Goal: Information Seeking & Learning: Understand process/instructions

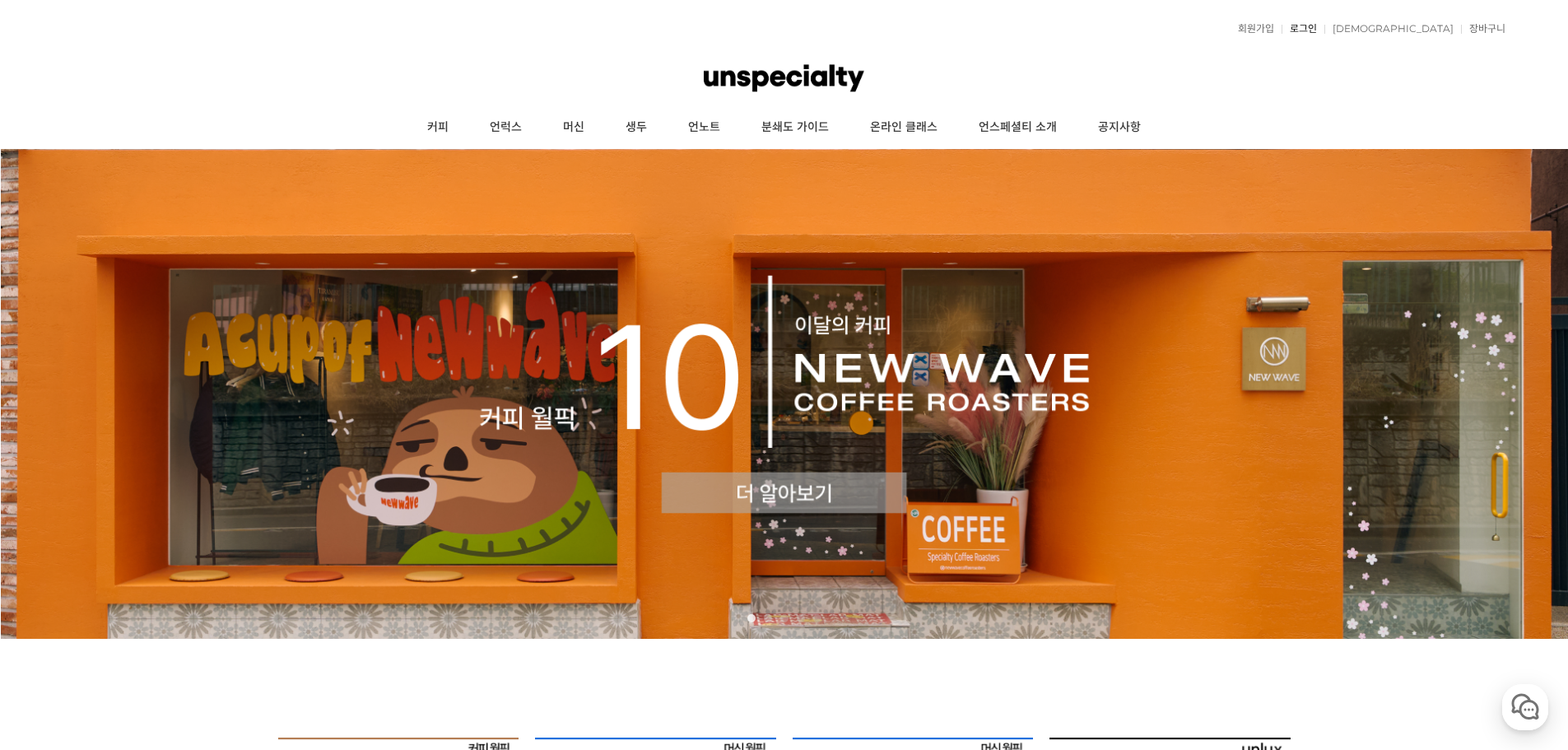
click at [1316, 30] on link "로그인" at bounding box center [1299, 29] width 36 height 10
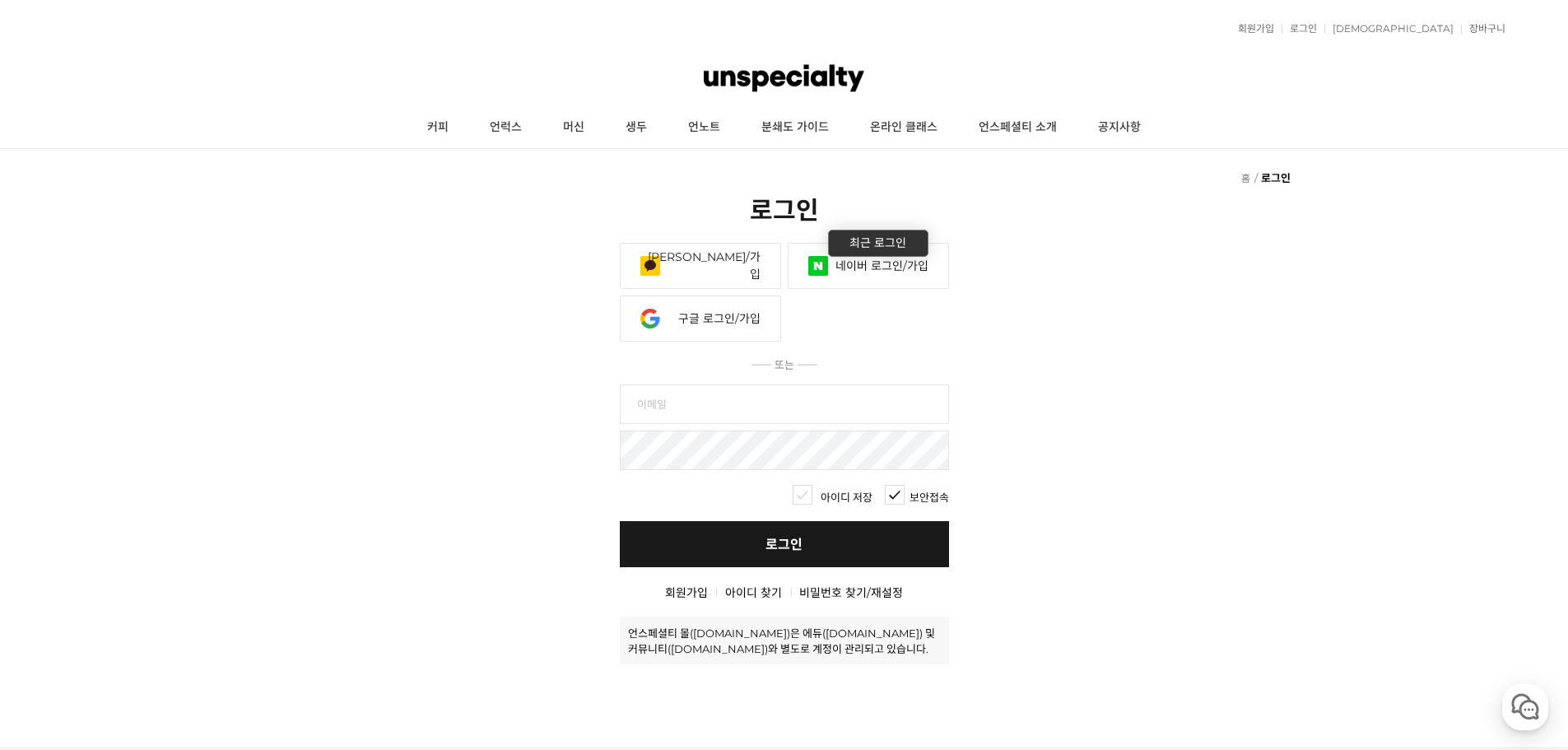
click at [851, 279] on link "네이버 로그인/가입" at bounding box center [868, 266] width 162 height 46
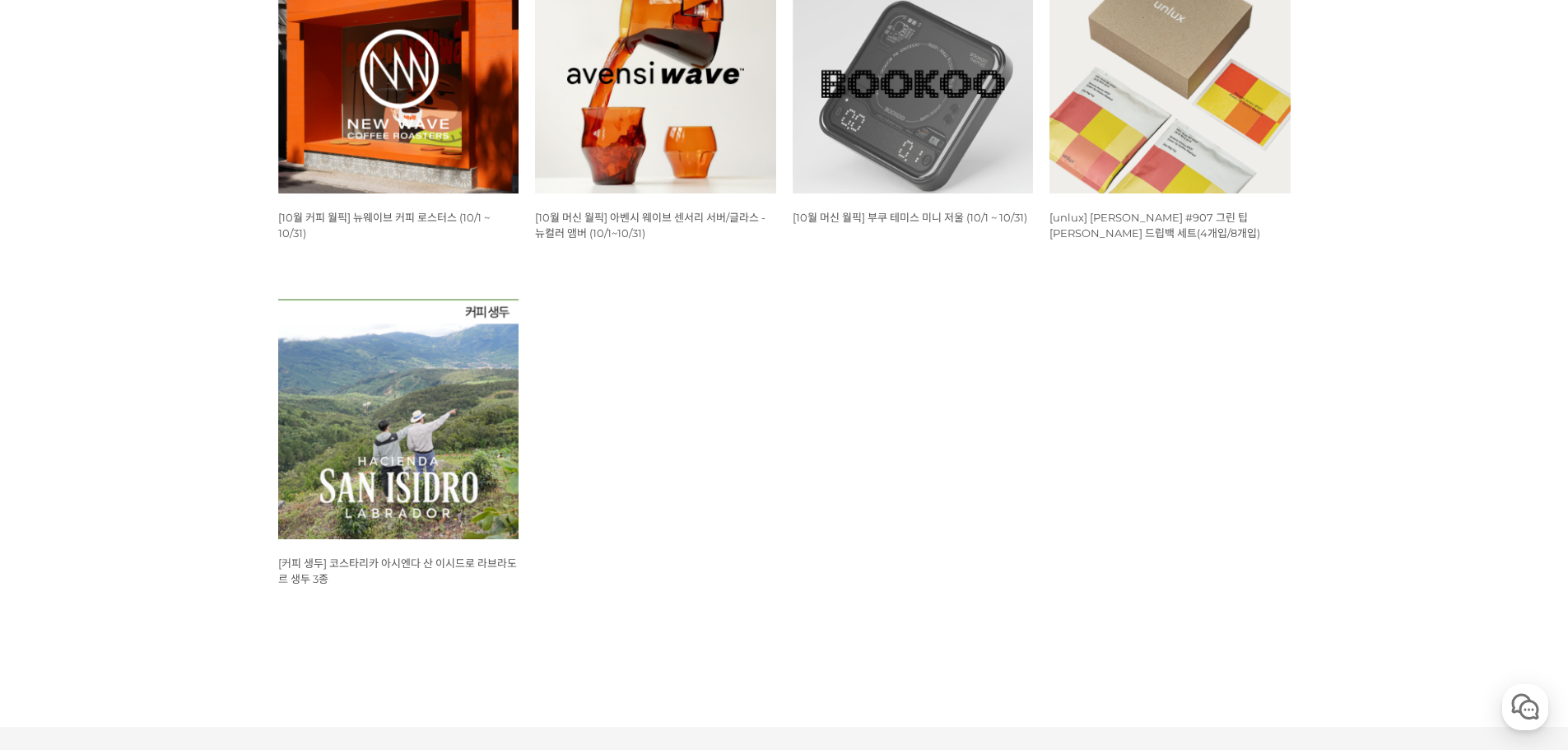
scroll to position [576, 0]
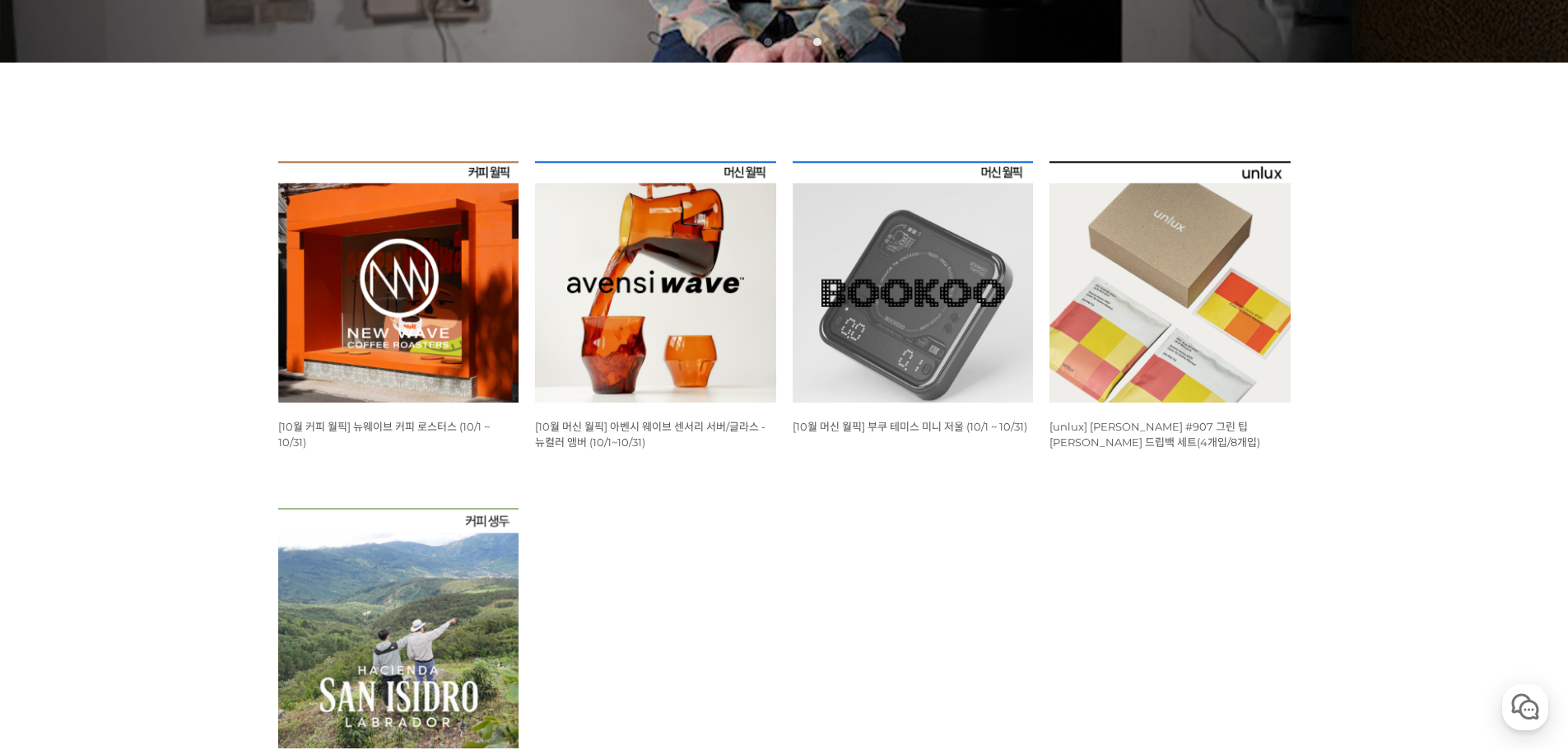
click at [644, 291] on img at bounding box center [655, 282] width 241 height 241
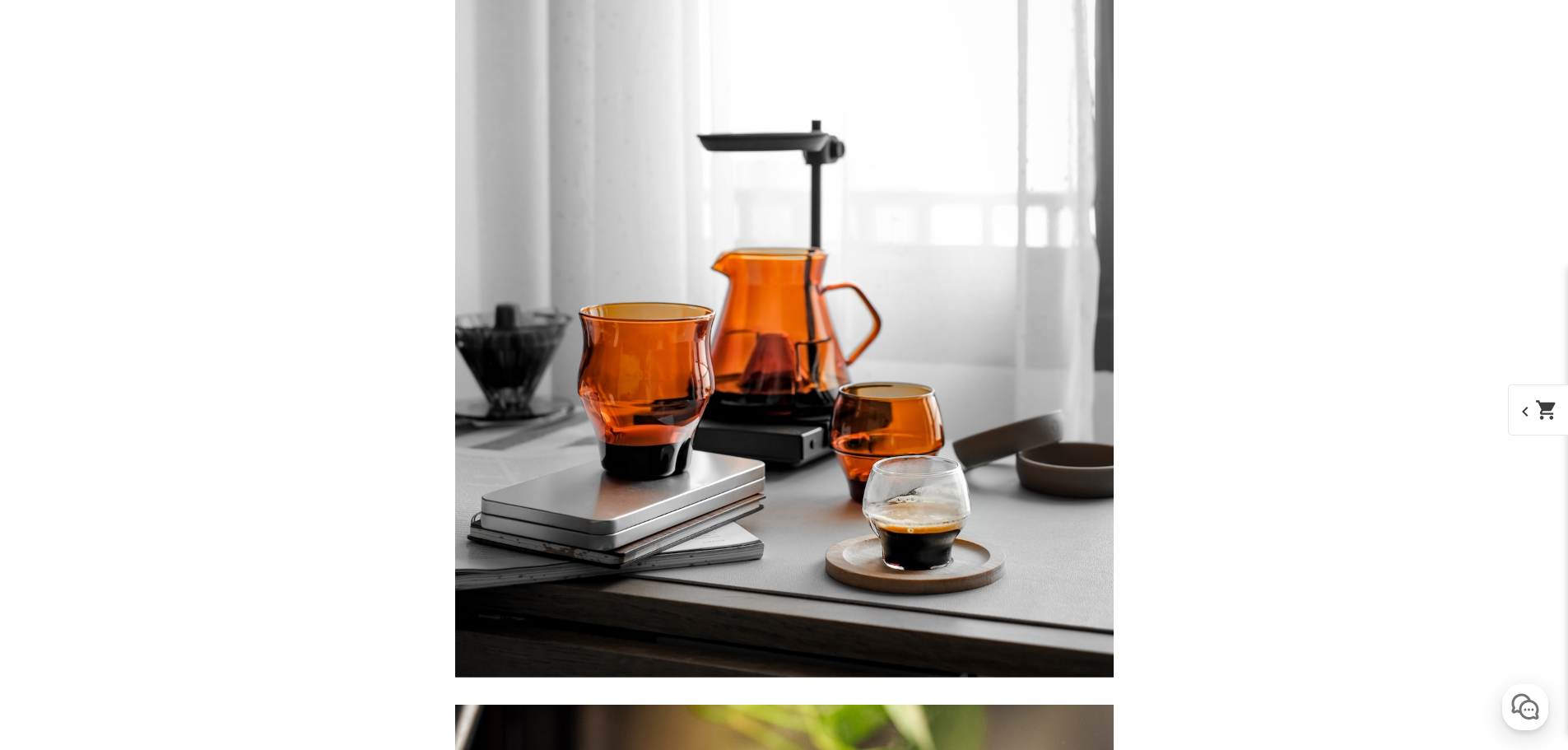
scroll to position [3291, 0]
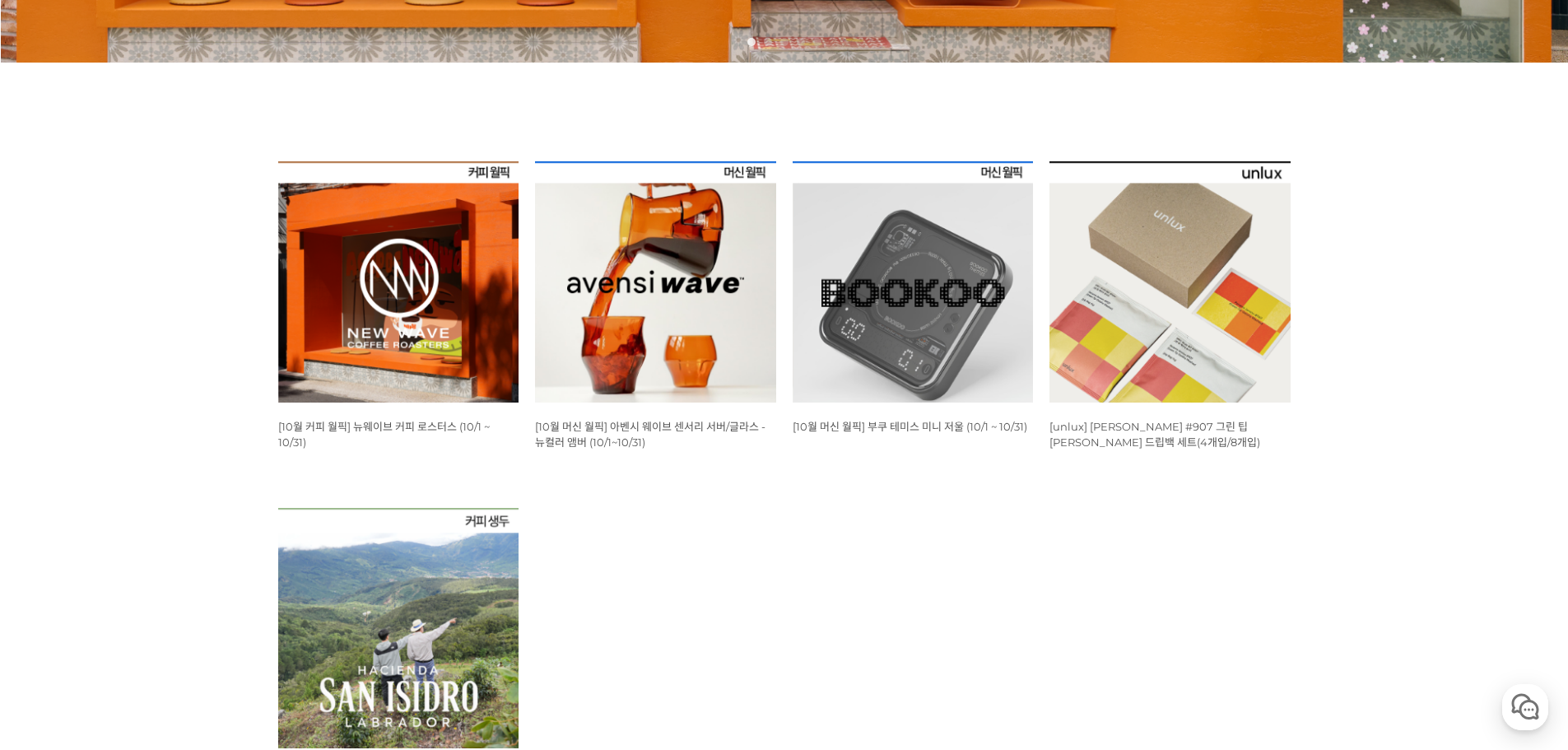
click at [960, 262] on img at bounding box center [913, 282] width 241 height 241
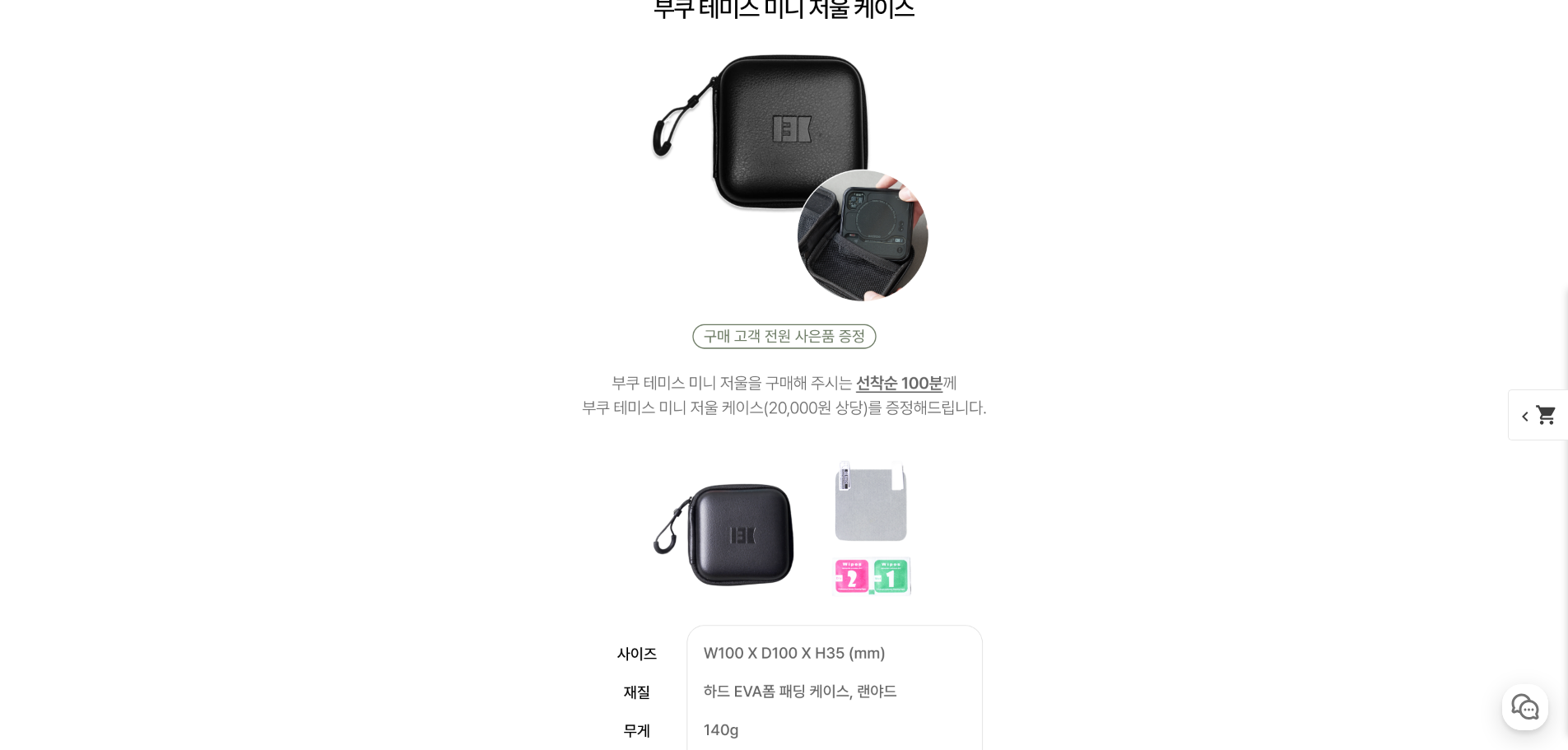
scroll to position [3455, 0]
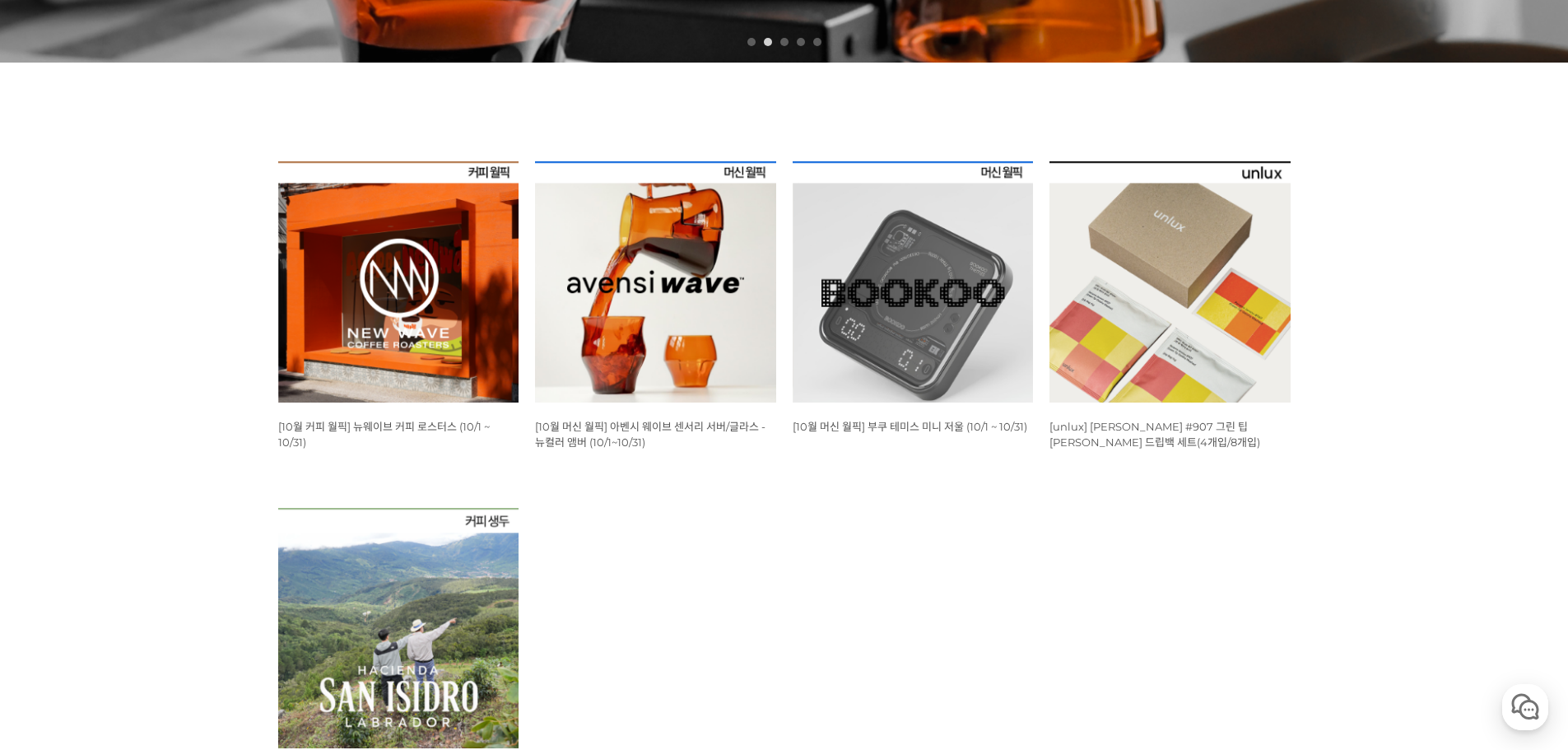
click at [395, 233] on img at bounding box center [398, 282] width 241 height 241
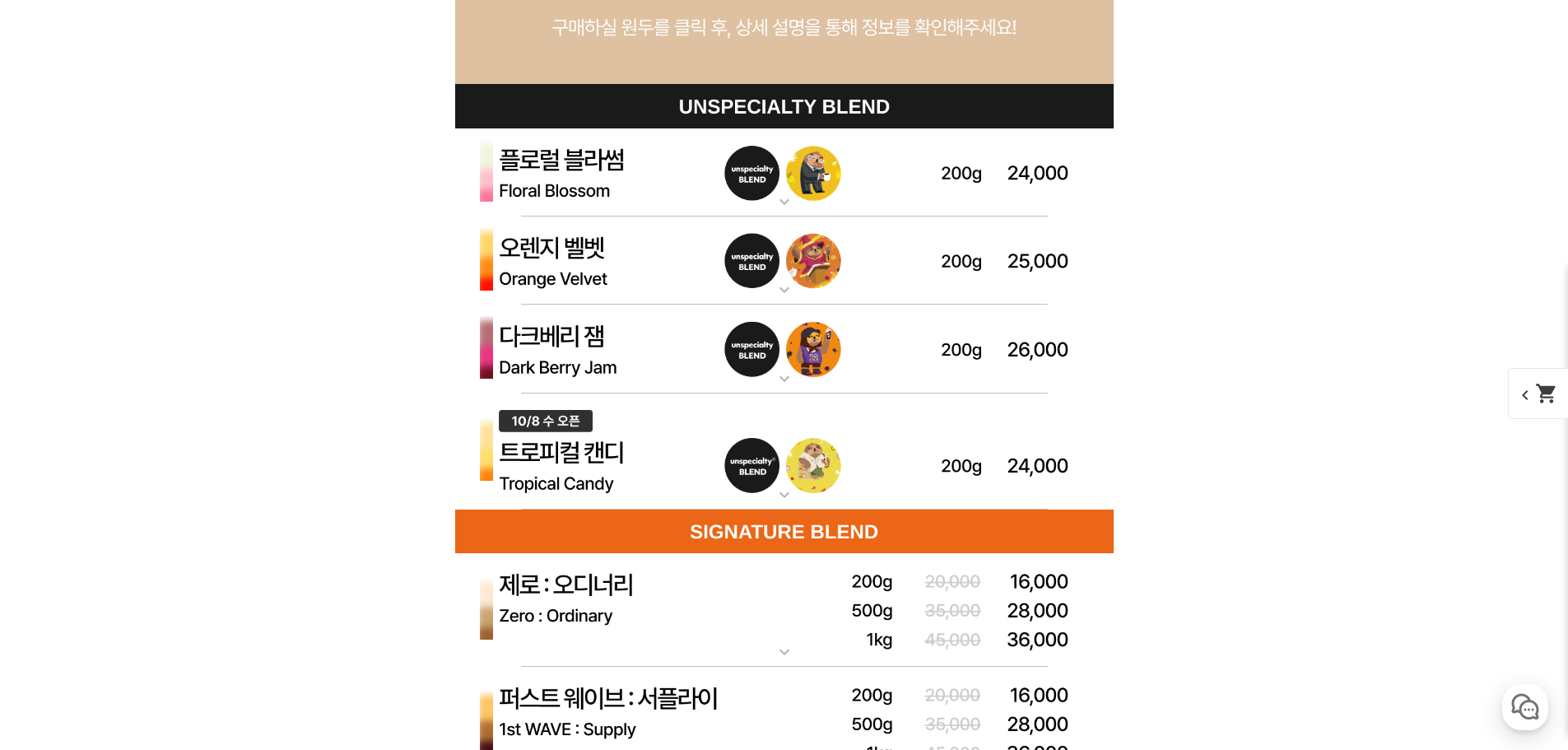
scroll to position [4690, 0]
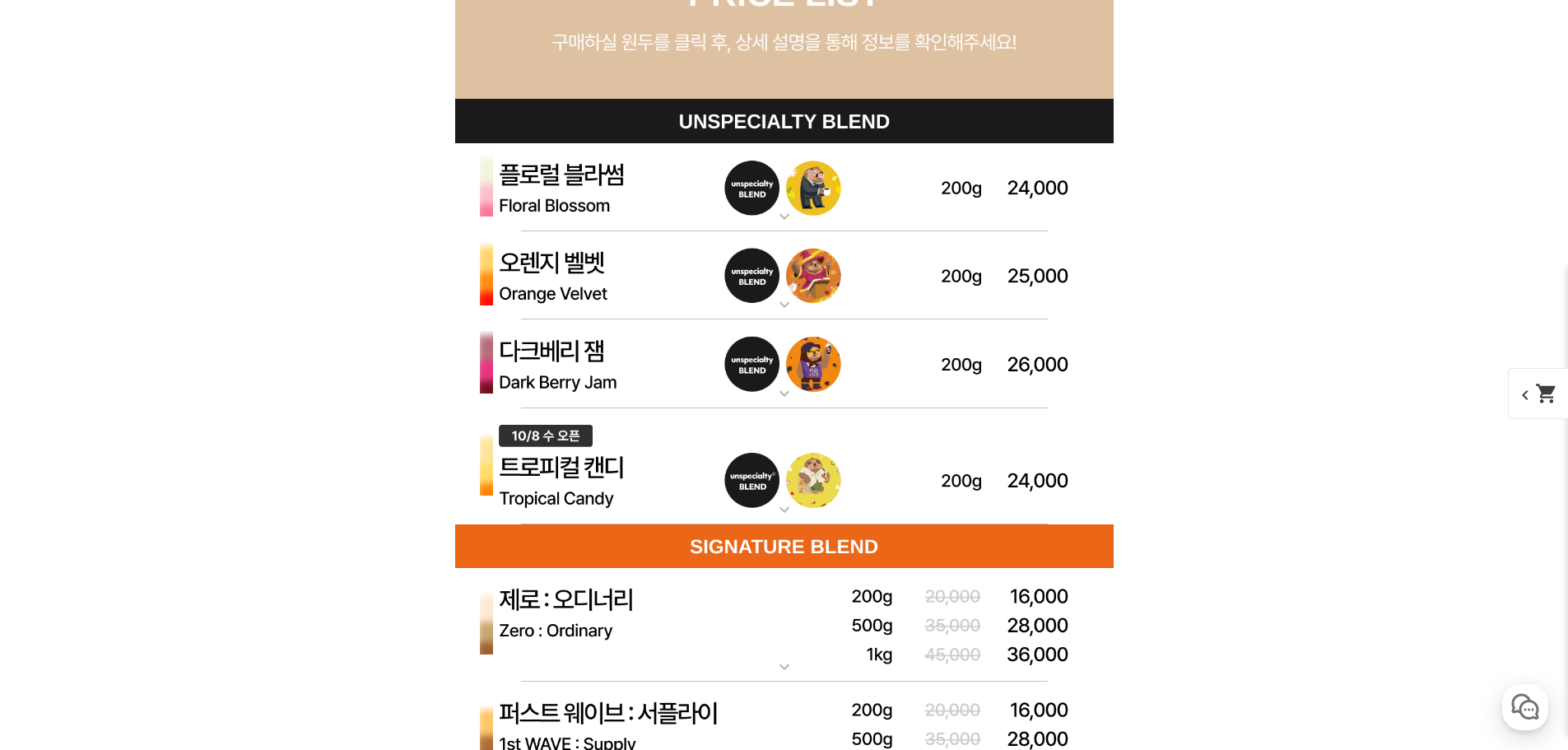
click at [813, 490] on img at bounding box center [784, 466] width 658 height 117
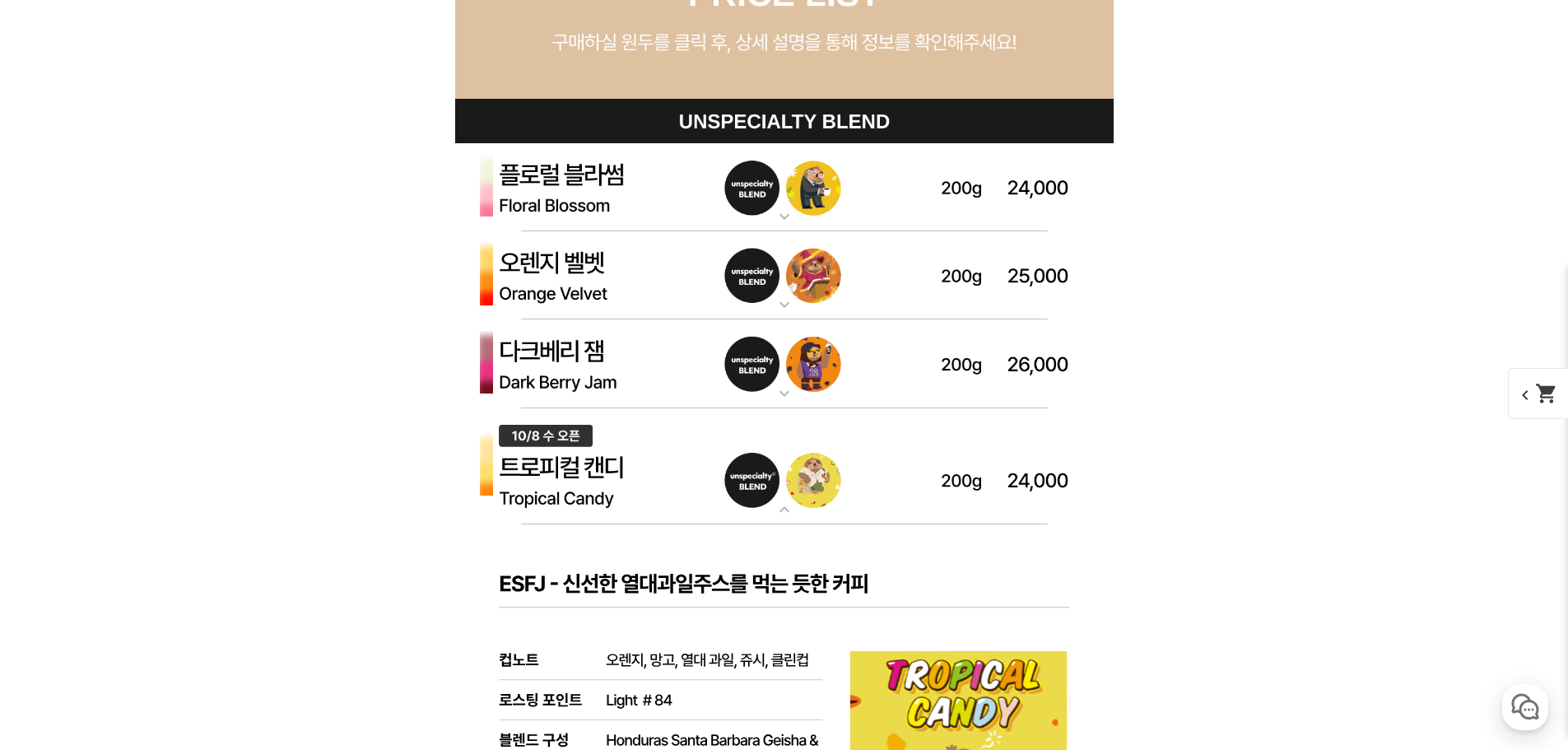
click at [838, 477] on img at bounding box center [784, 466] width 658 height 117
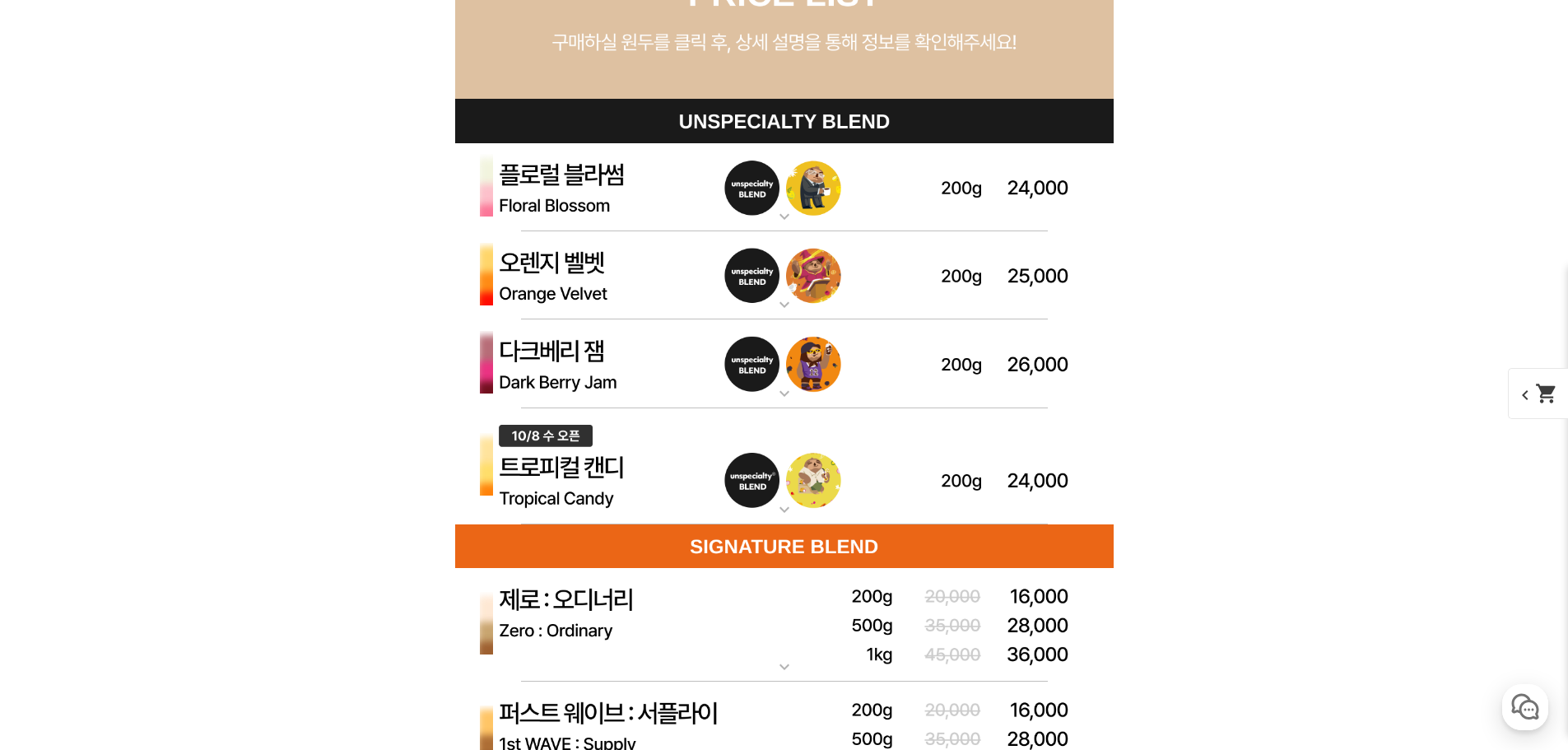
click at [834, 477] on img at bounding box center [784, 466] width 658 height 117
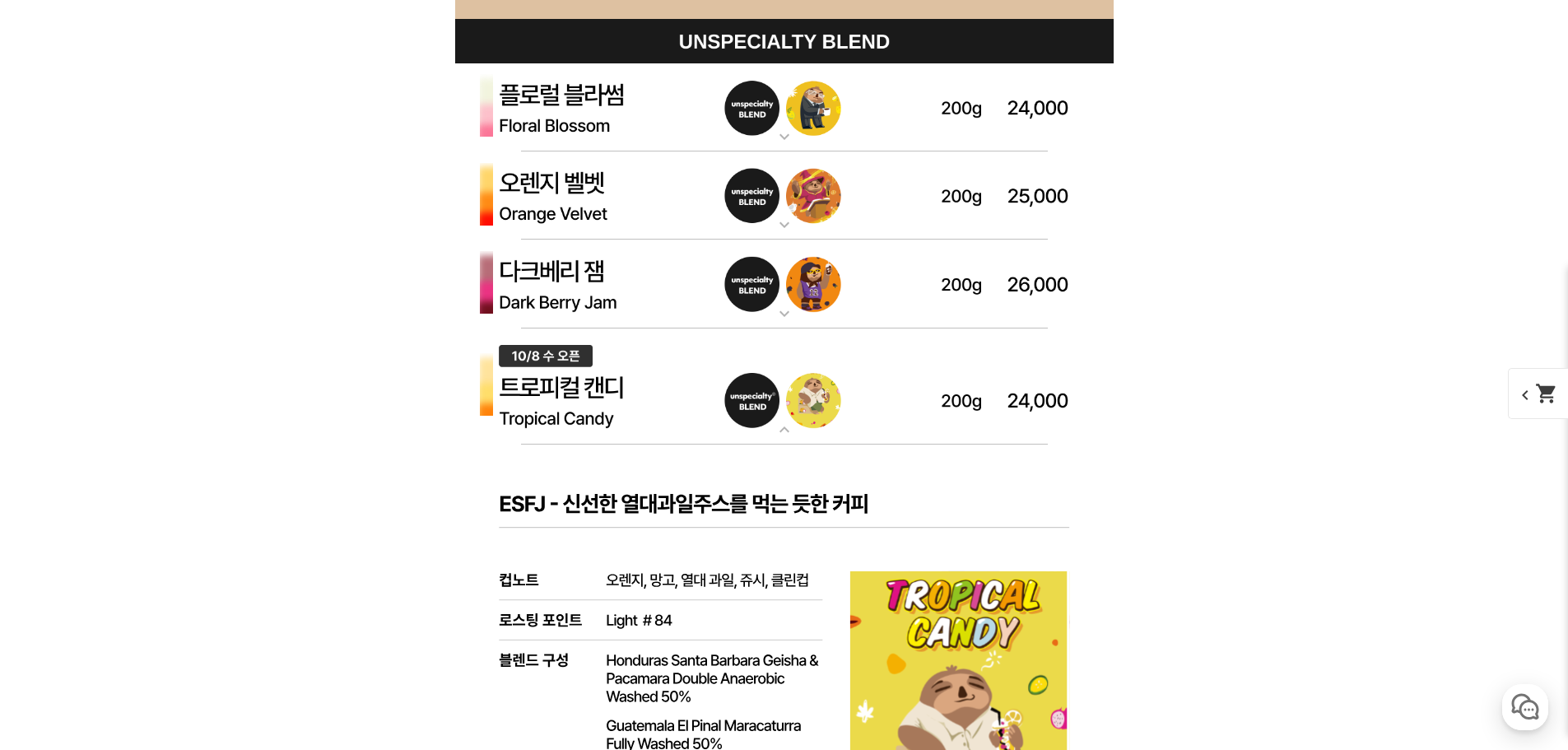
scroll to position [4901, 0]
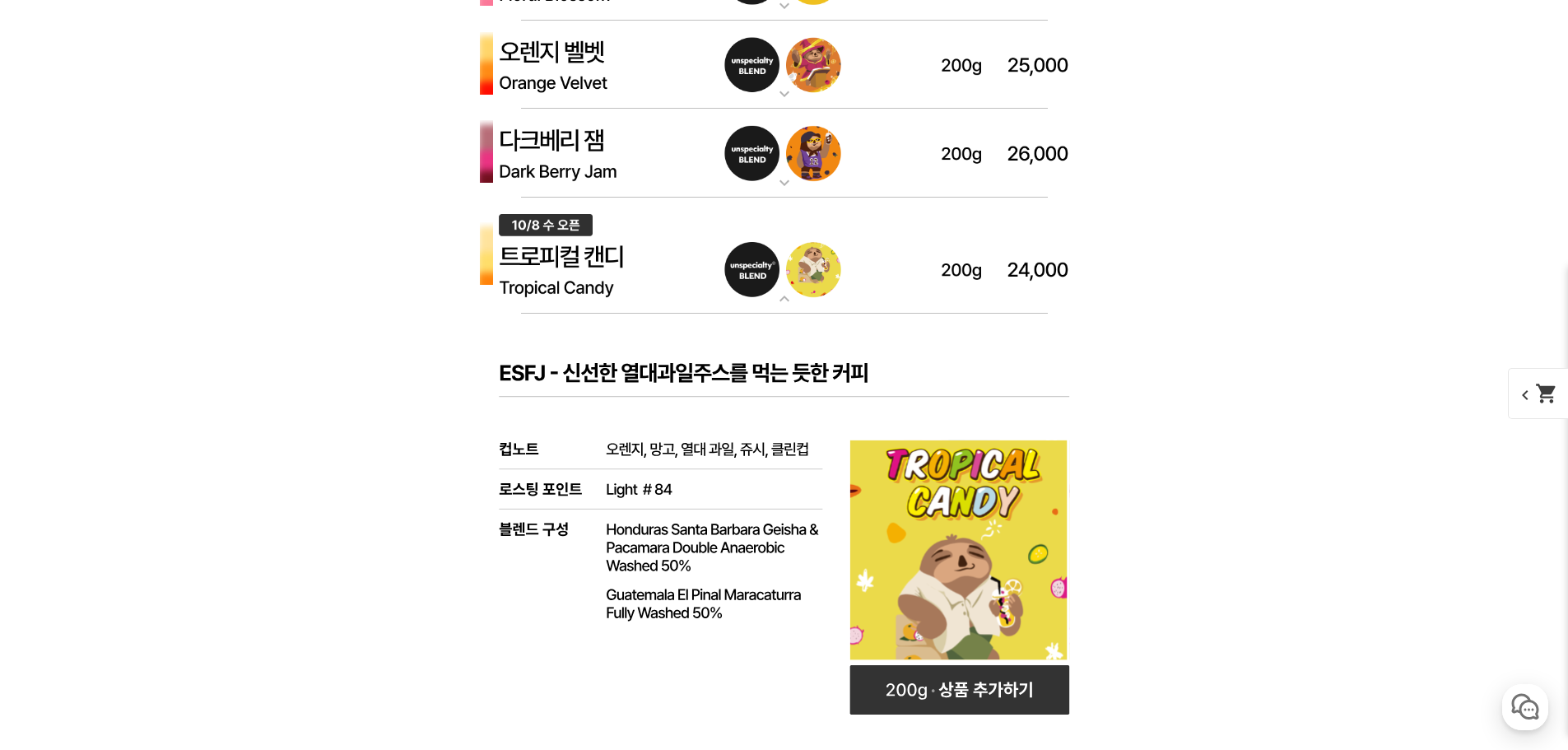
click at [788, 273] on img at bounding box center [784, 255] width 658 height 117
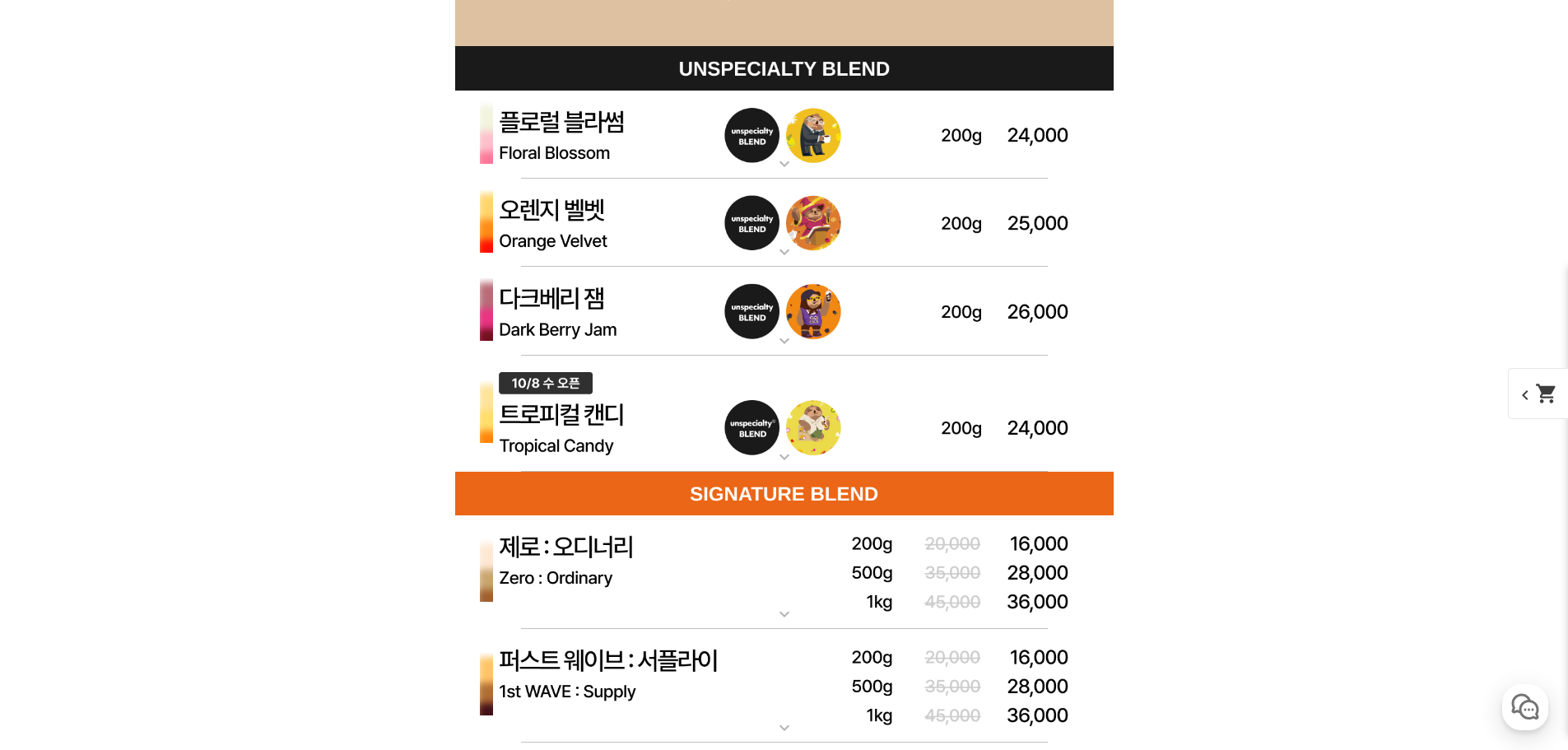
scroll to position [4736, 0]
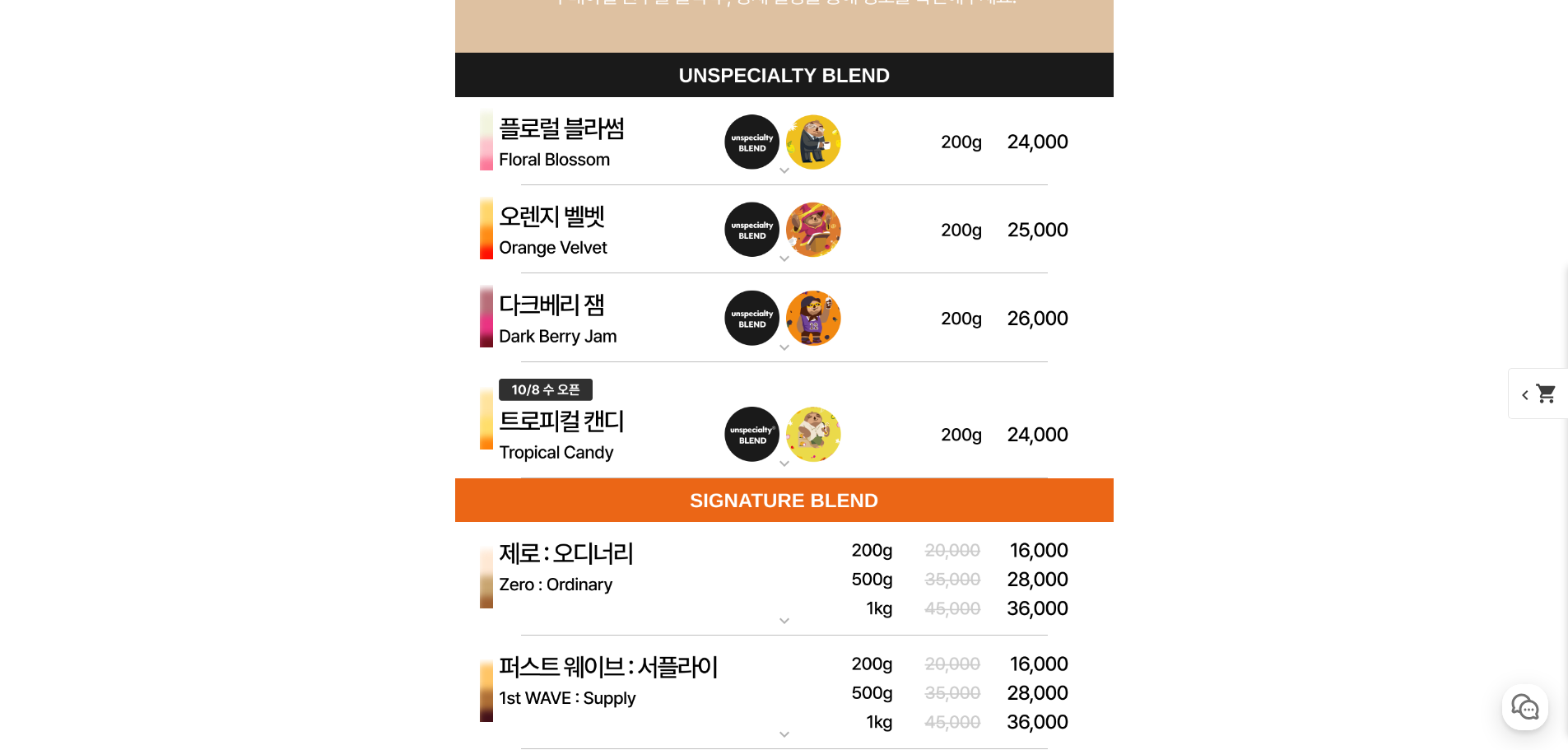
click at [894, 248] on img at bounding box center [784, 229] width 658 height 89
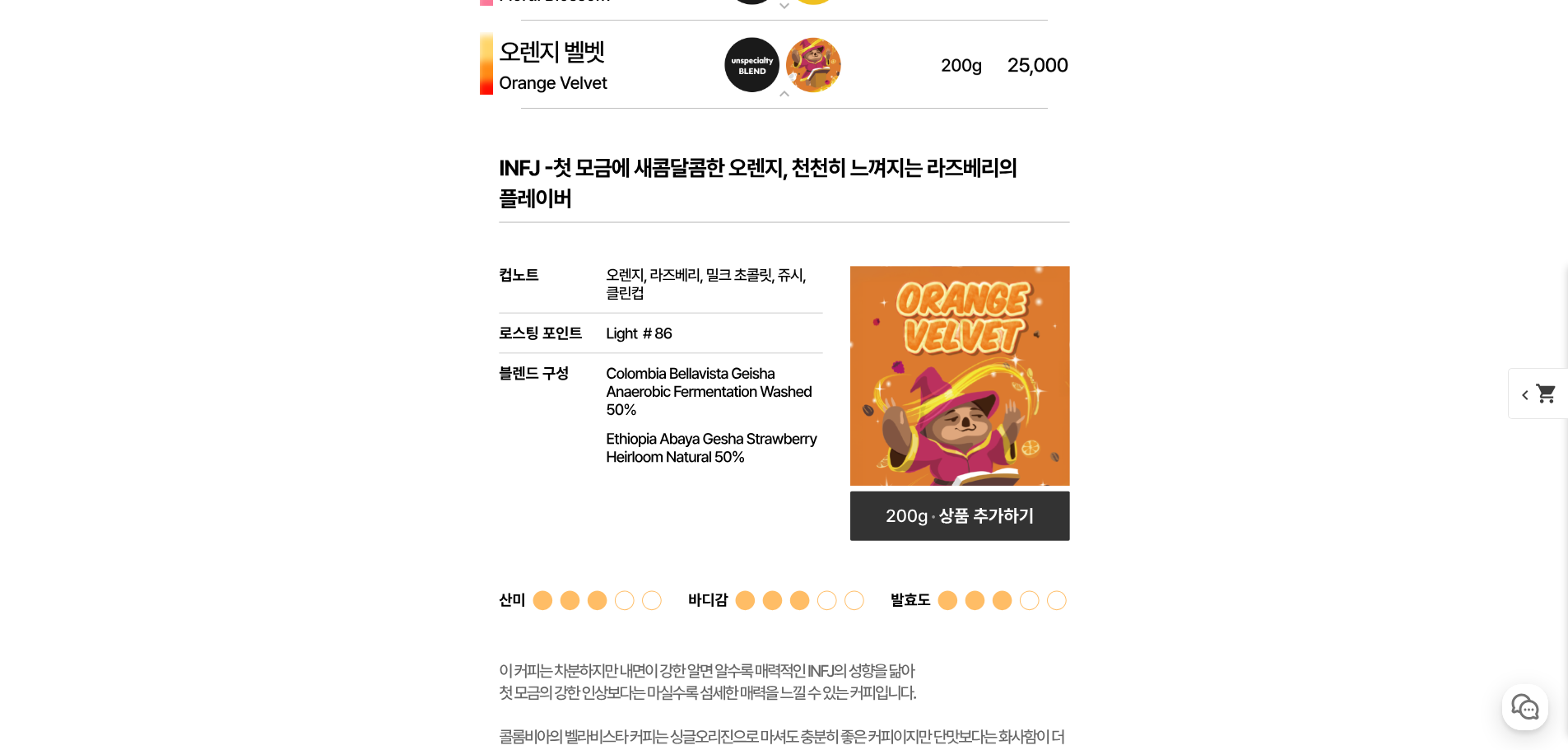
scroll to position [4818, 0]
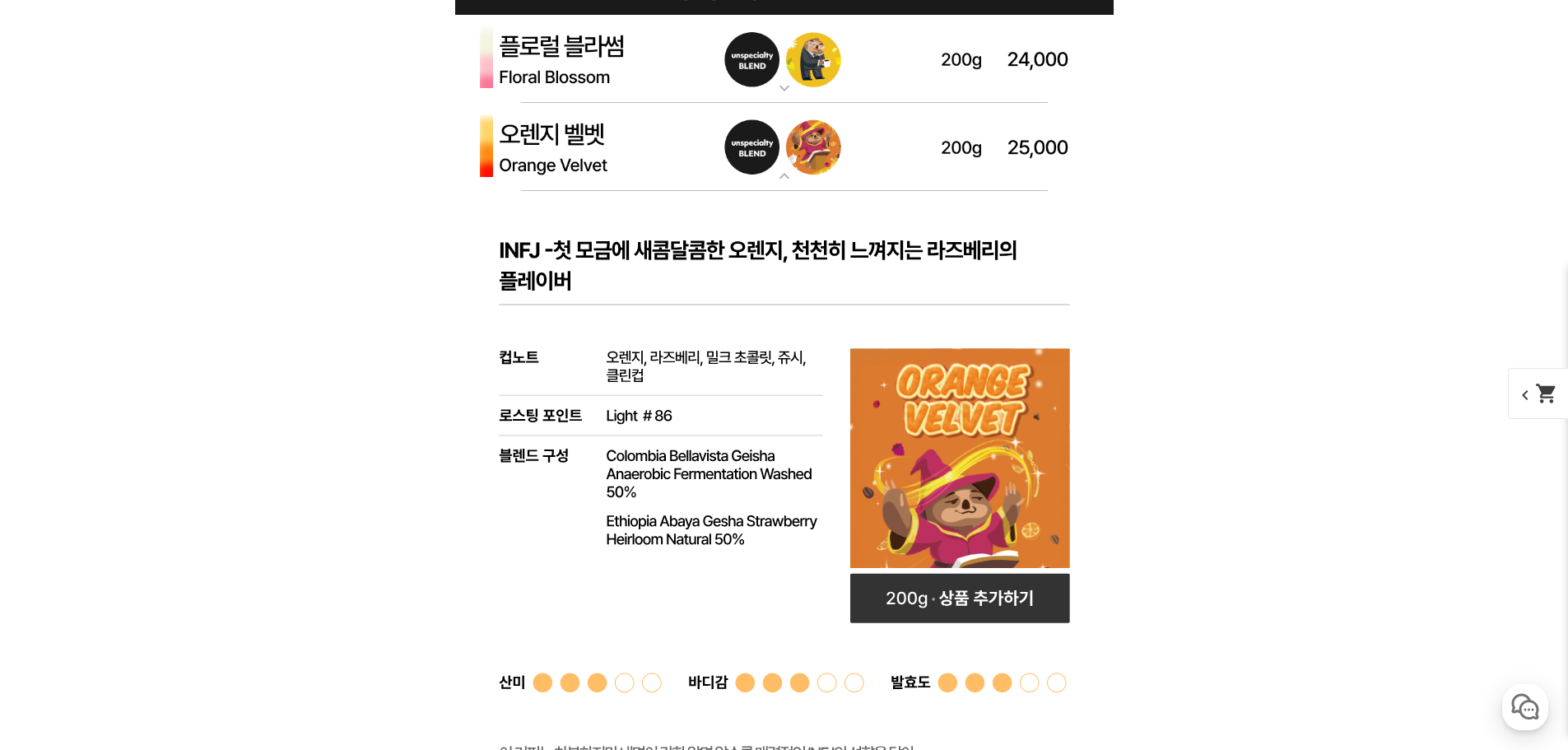
click at [815, 181] on img at bounding box center [784, 147] width 658 height 89
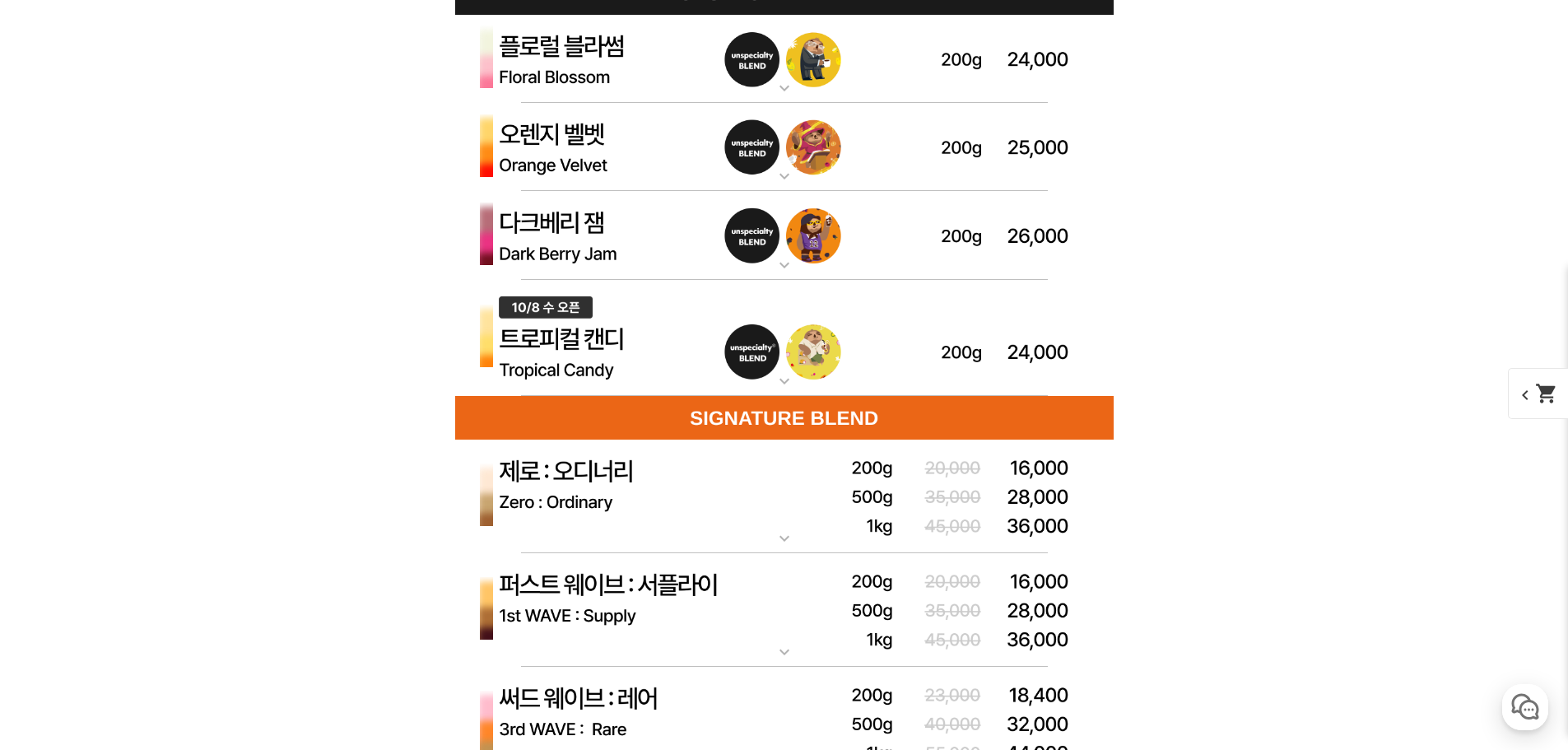
click at [813, 54] on img at bounding box center [784, 60] width 658 height 89
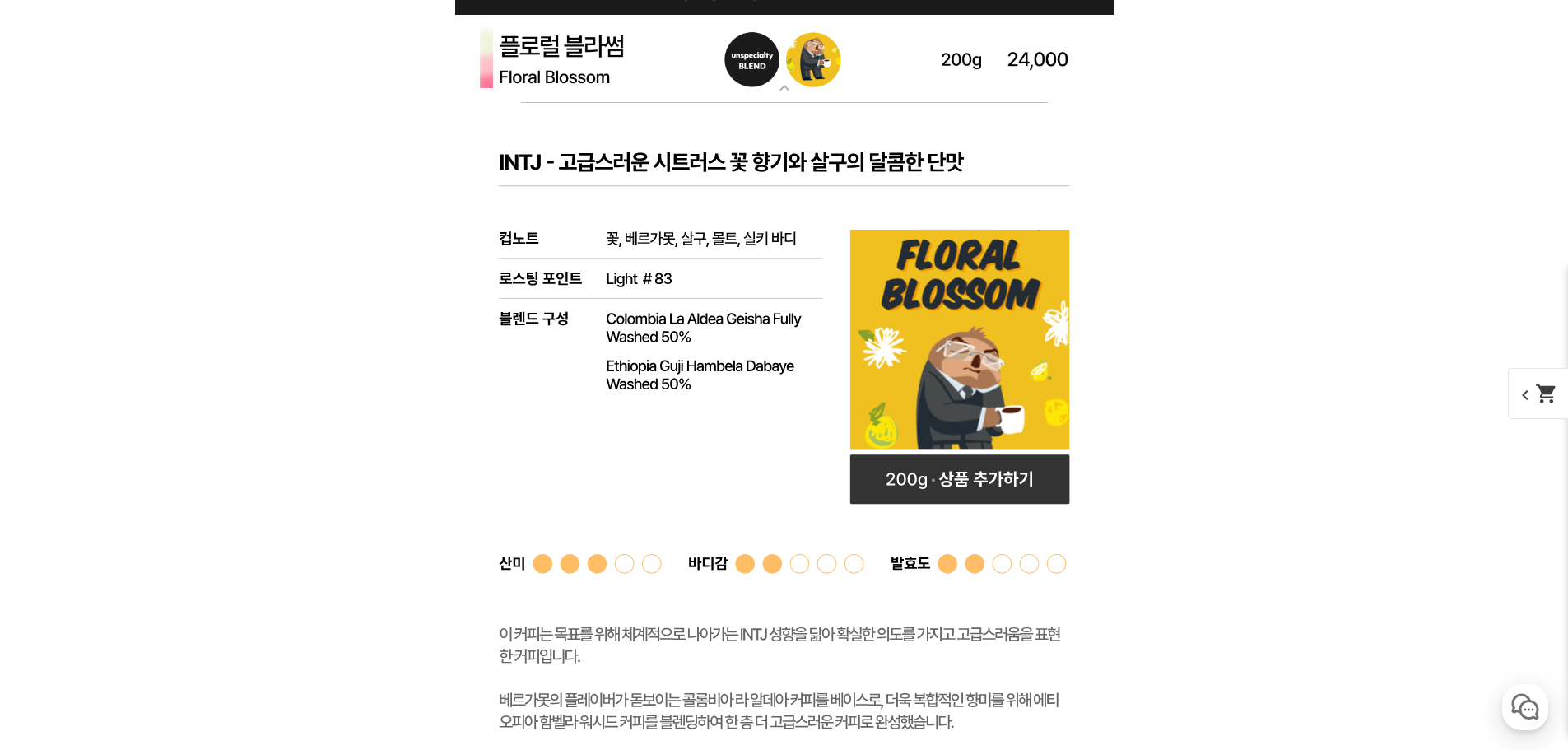
click at [813, 54] on img at bounding box center [784, 60] width 658 height 89
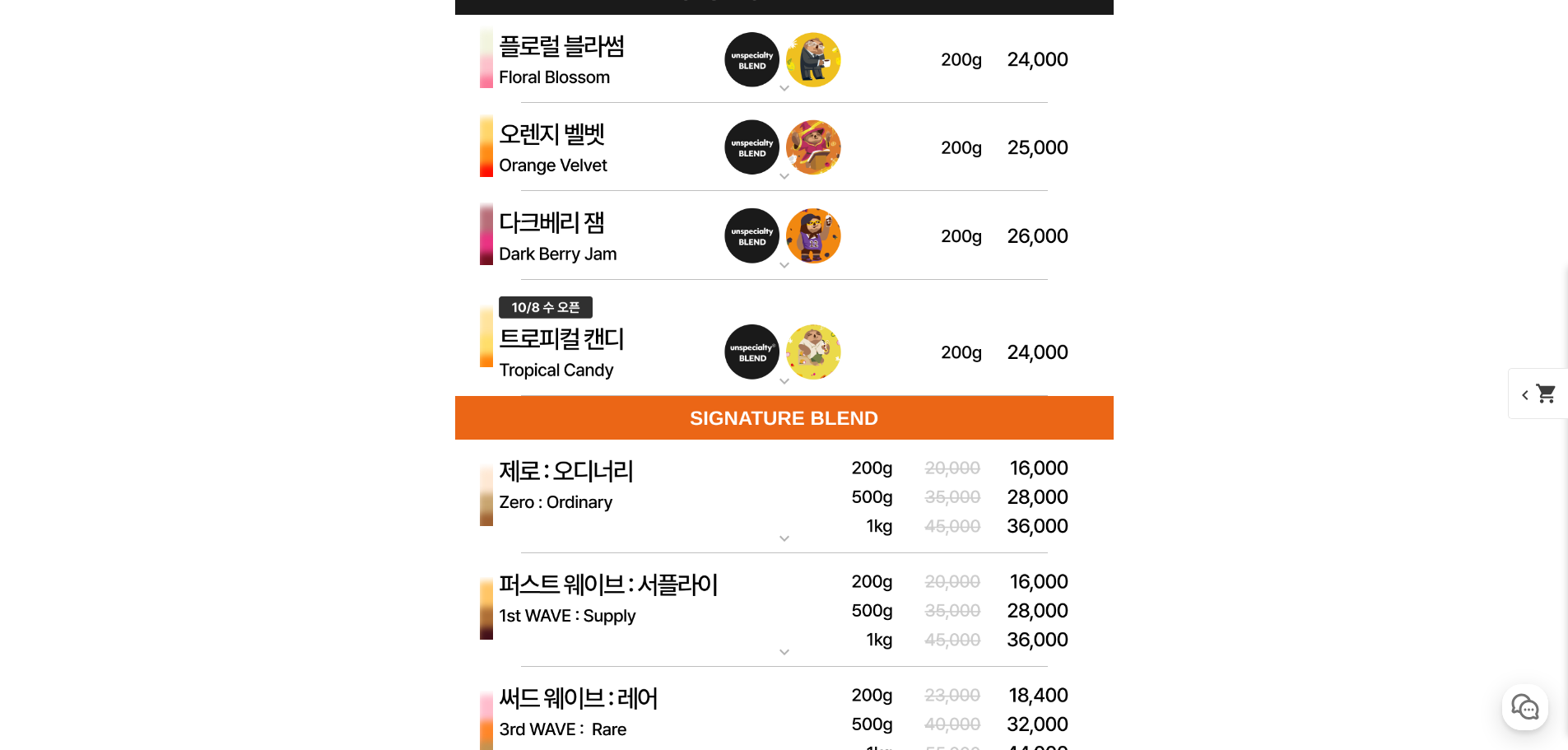
click at [819, 306] on img at bounding box center [784, 338] width 658 height 117
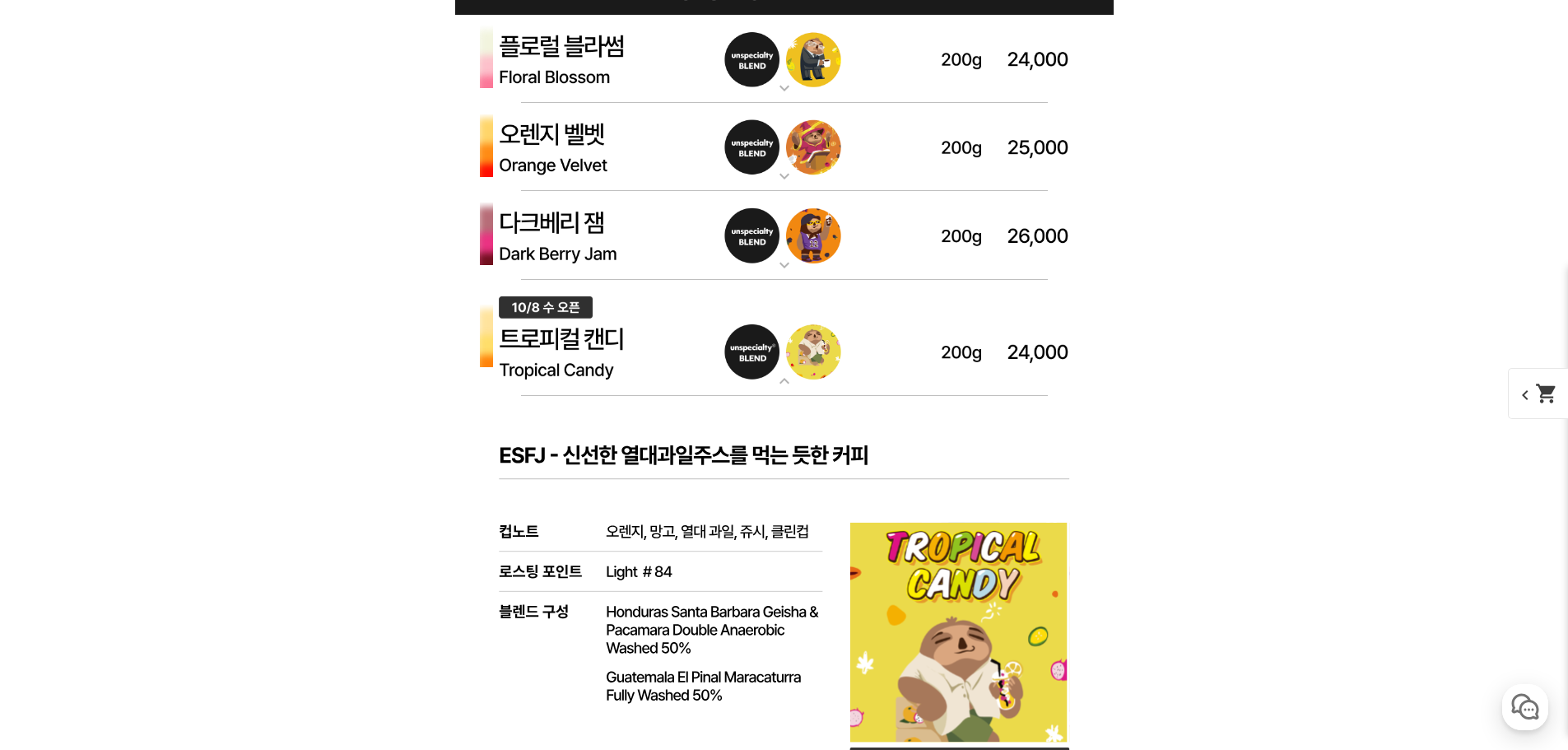
click at [823, 304] on img at bounding box center [784, 338] width 658 height 117
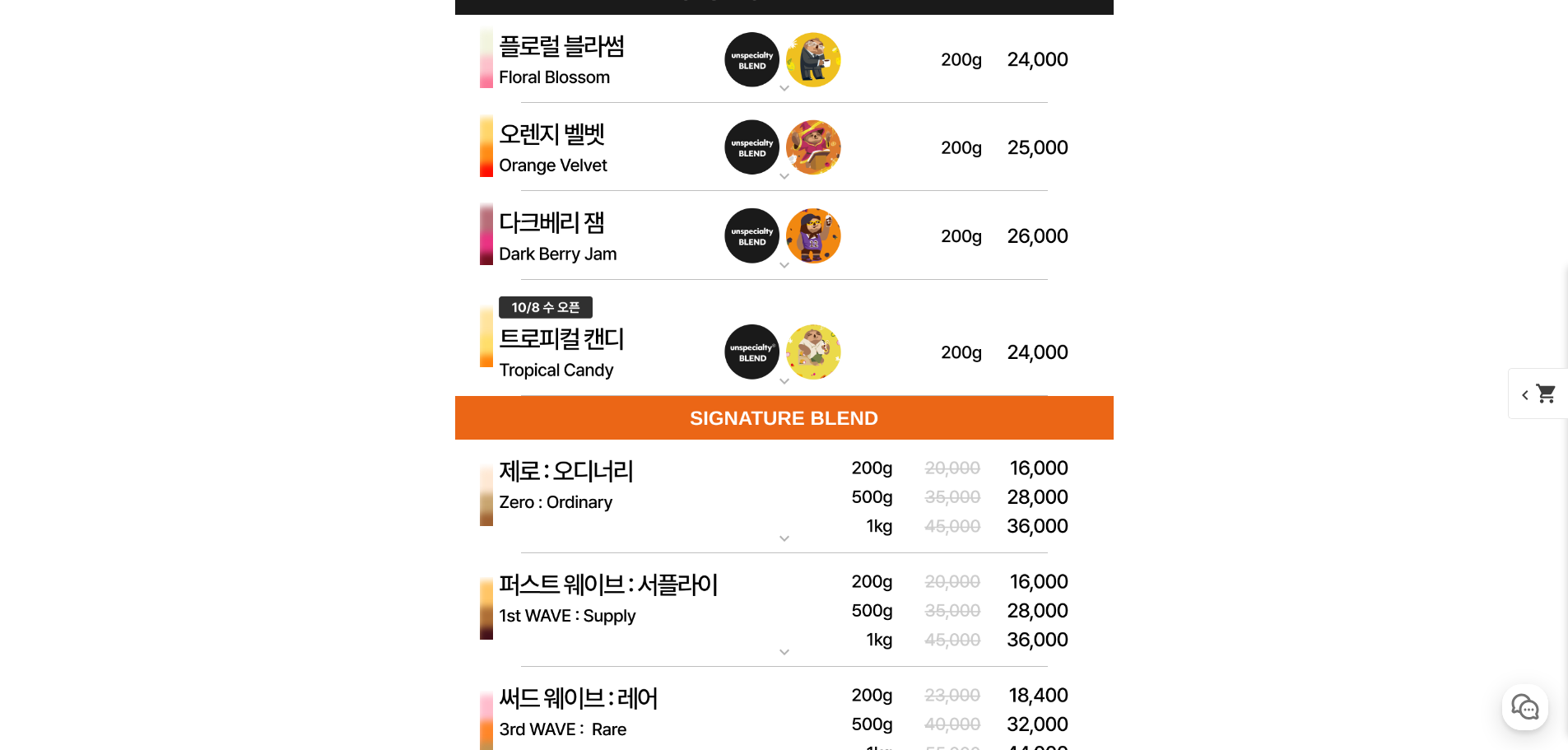
click at [815, 129] on img at bounding box center [784, 147] width 658 height 89
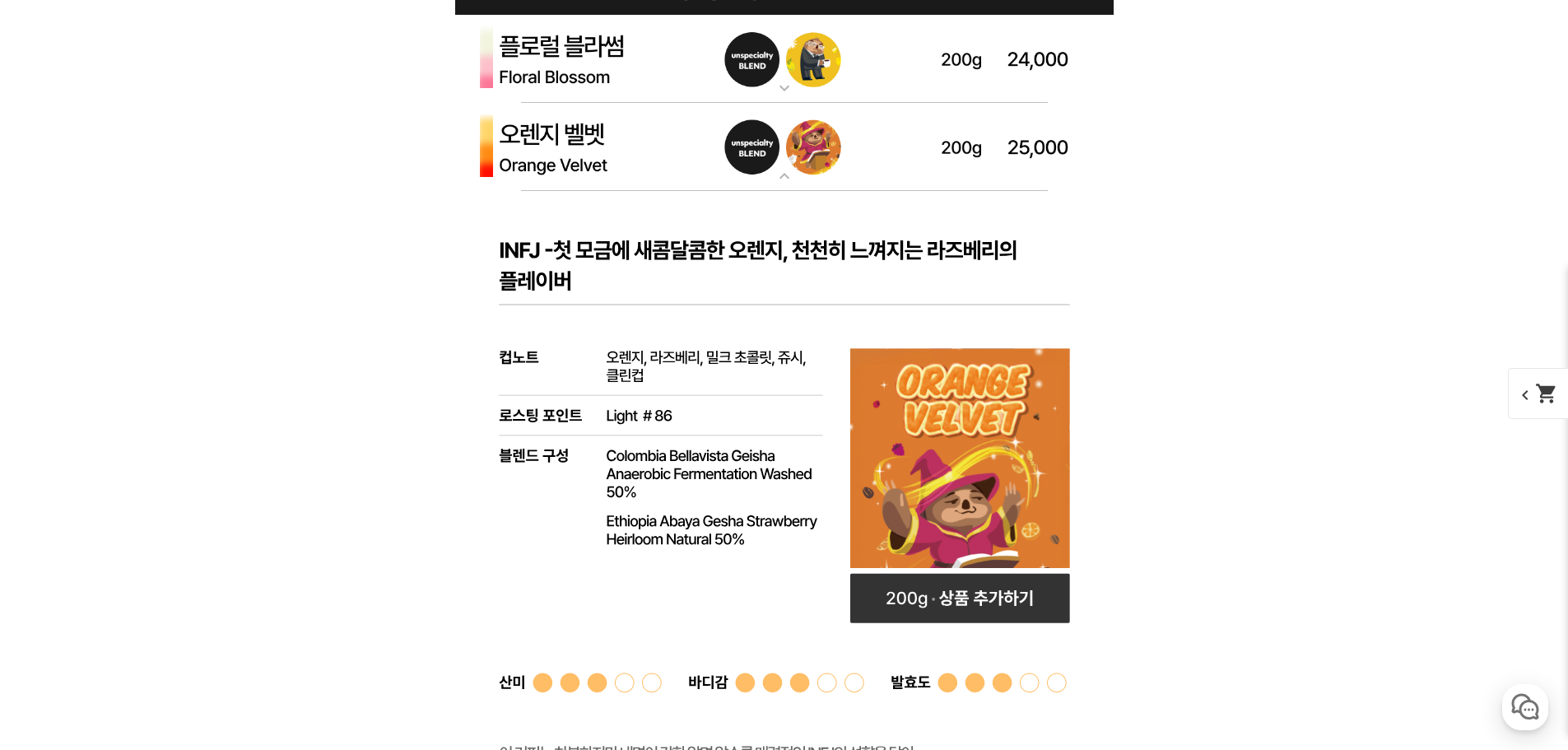
click at [815, 129] on img at bounding box center [784, 147] width 658 height 89
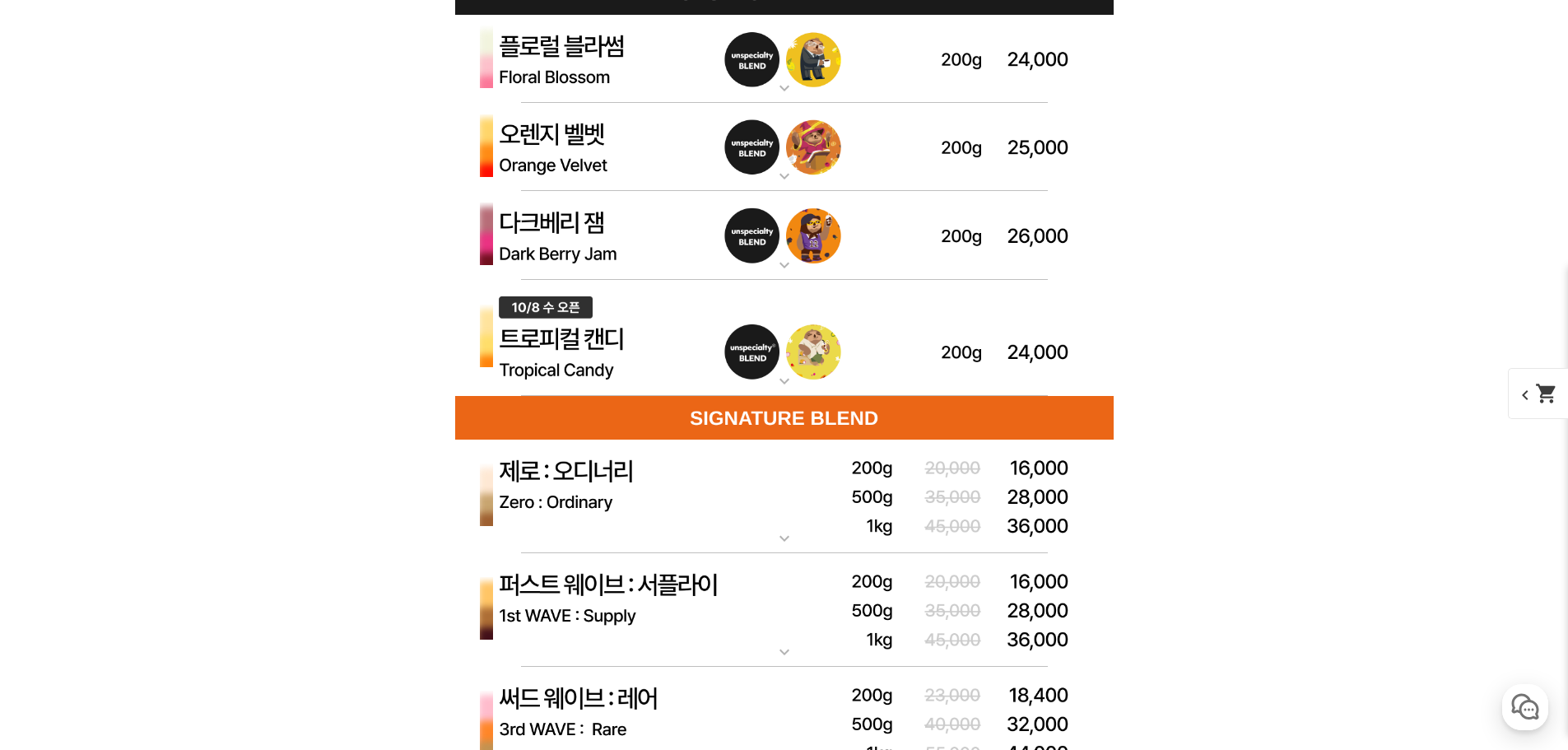
click at [799, 250] on img at bounding box center [784, 236] width 658 height 89
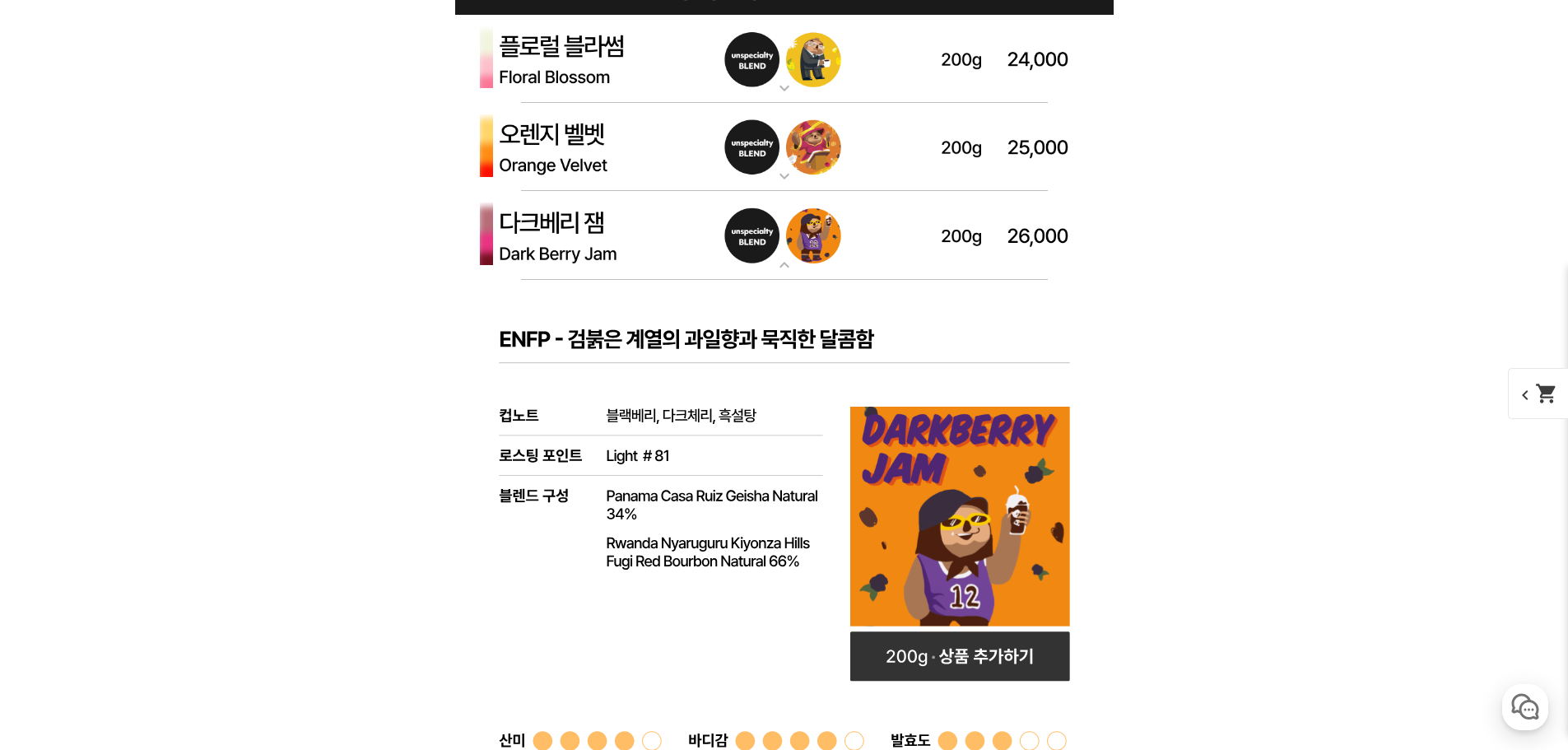
click at [801, 246] on img at bounding box center [784, 236] width 658 height 89
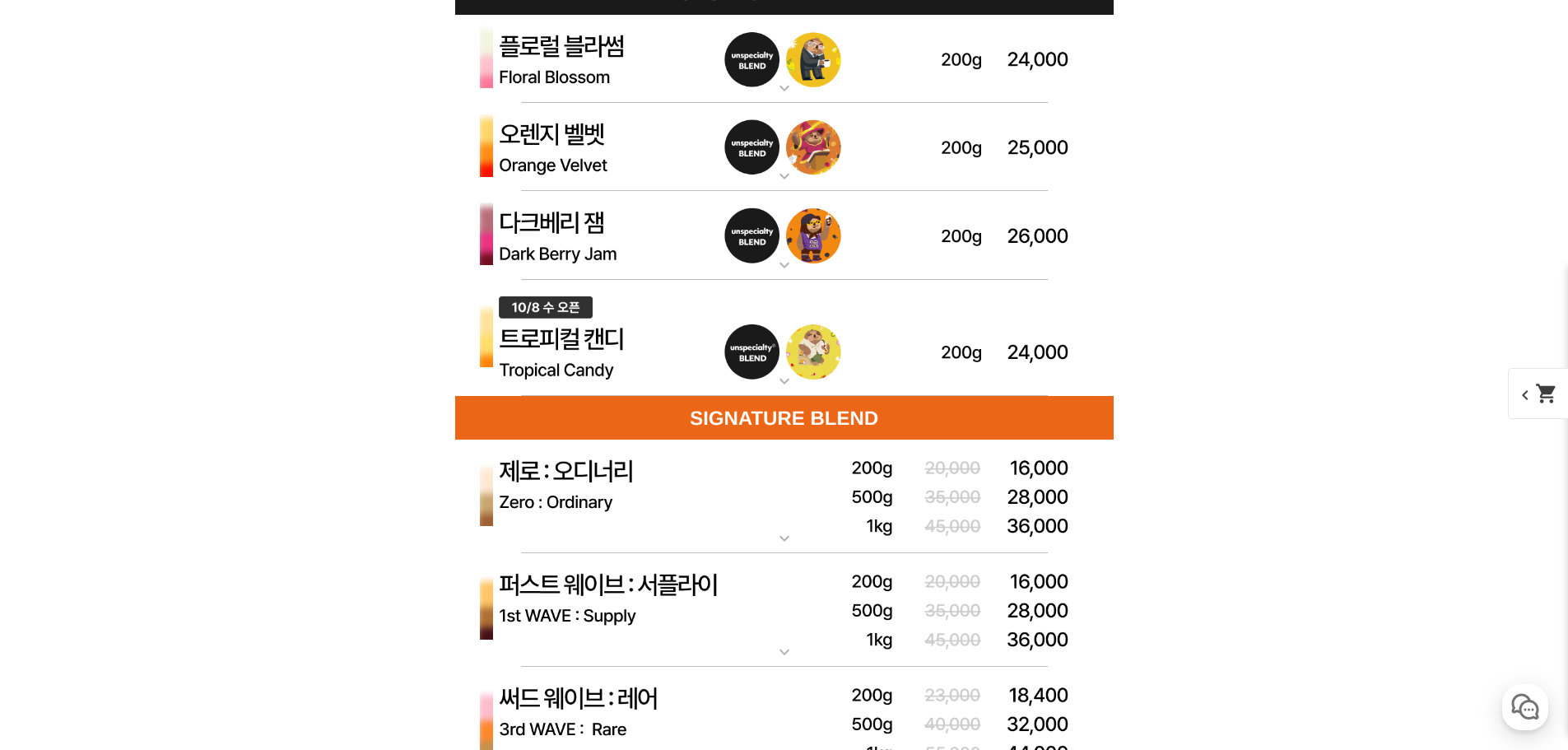
click at [773, 139] on img at bounding box center [784, 147] width 658 height 89
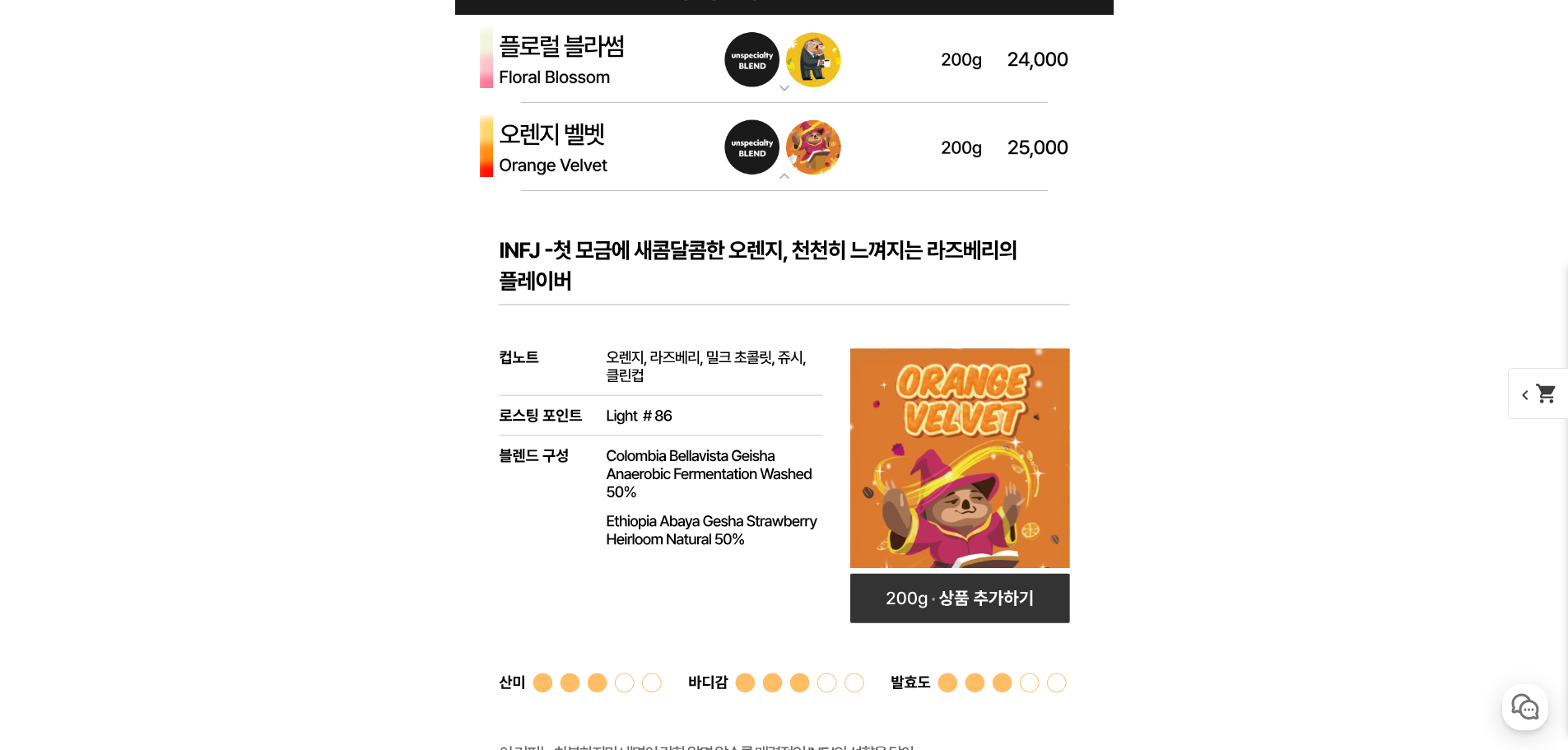
click at [773, 140] on img at bounding box center [784, 147] width 658 height 89
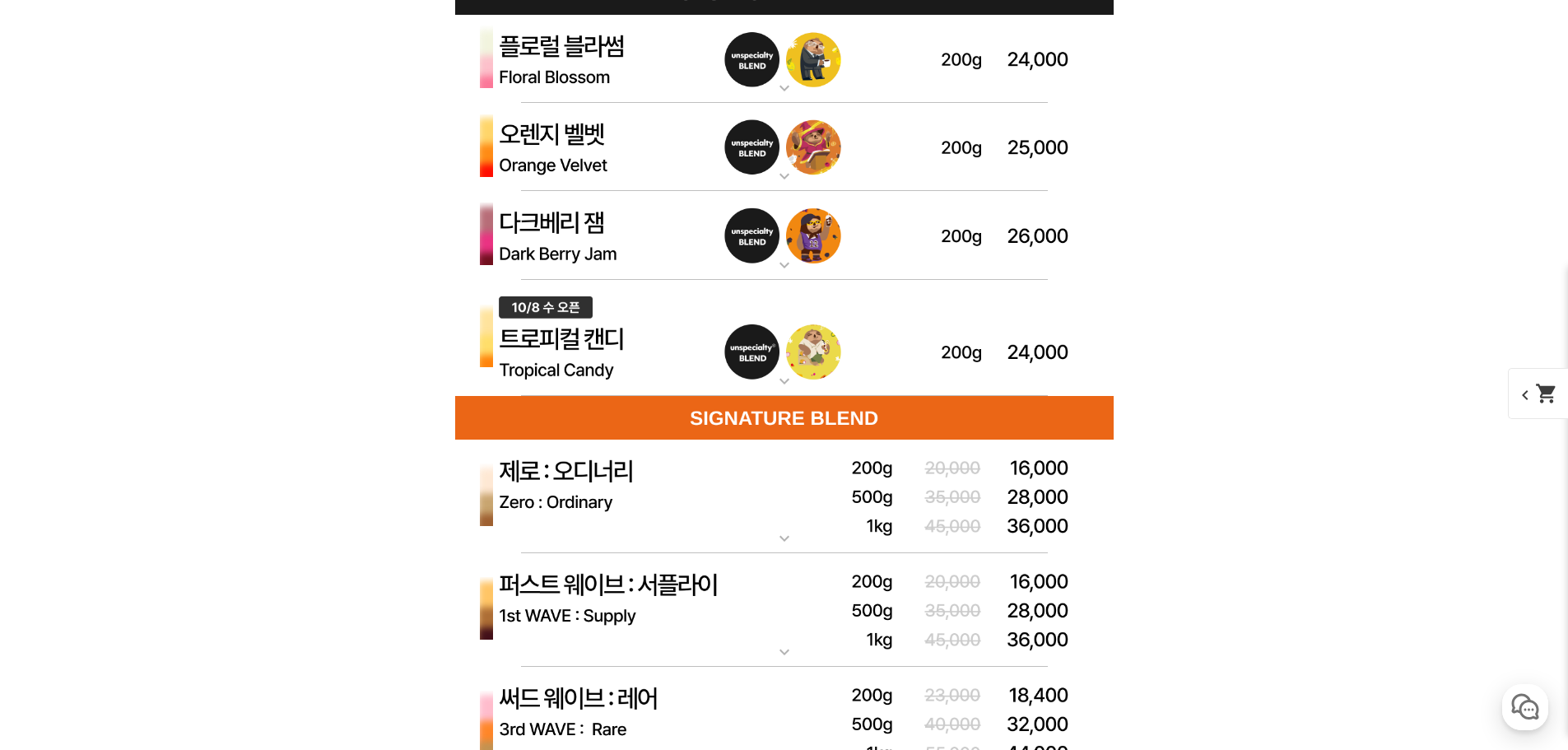
click at [772, 302] on img at bounding box center [784, 338] width 658 height 117
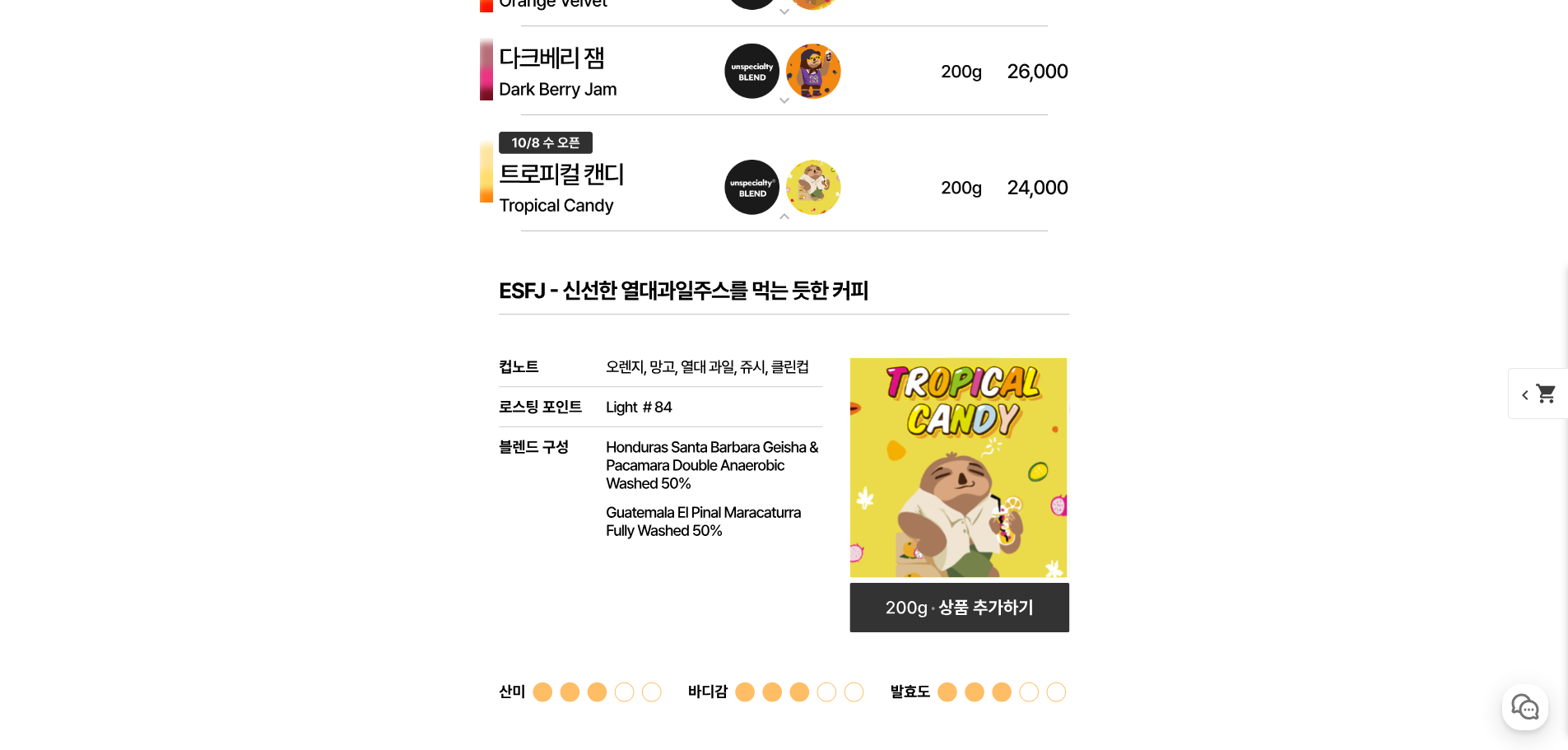
click at [785, 194] on img at bounding box center [784, 173] width 658 height 117
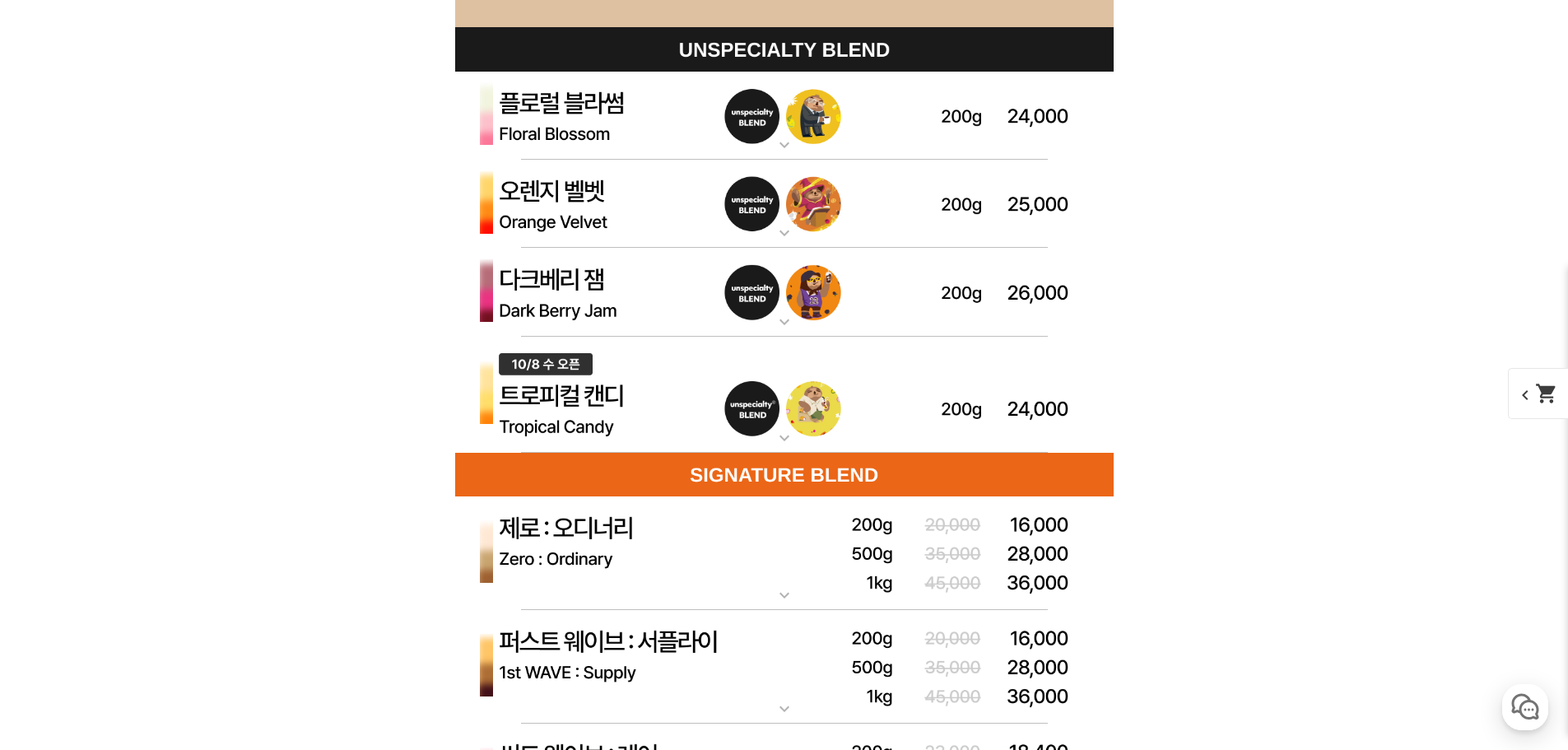
scroll to position [4736, 0]
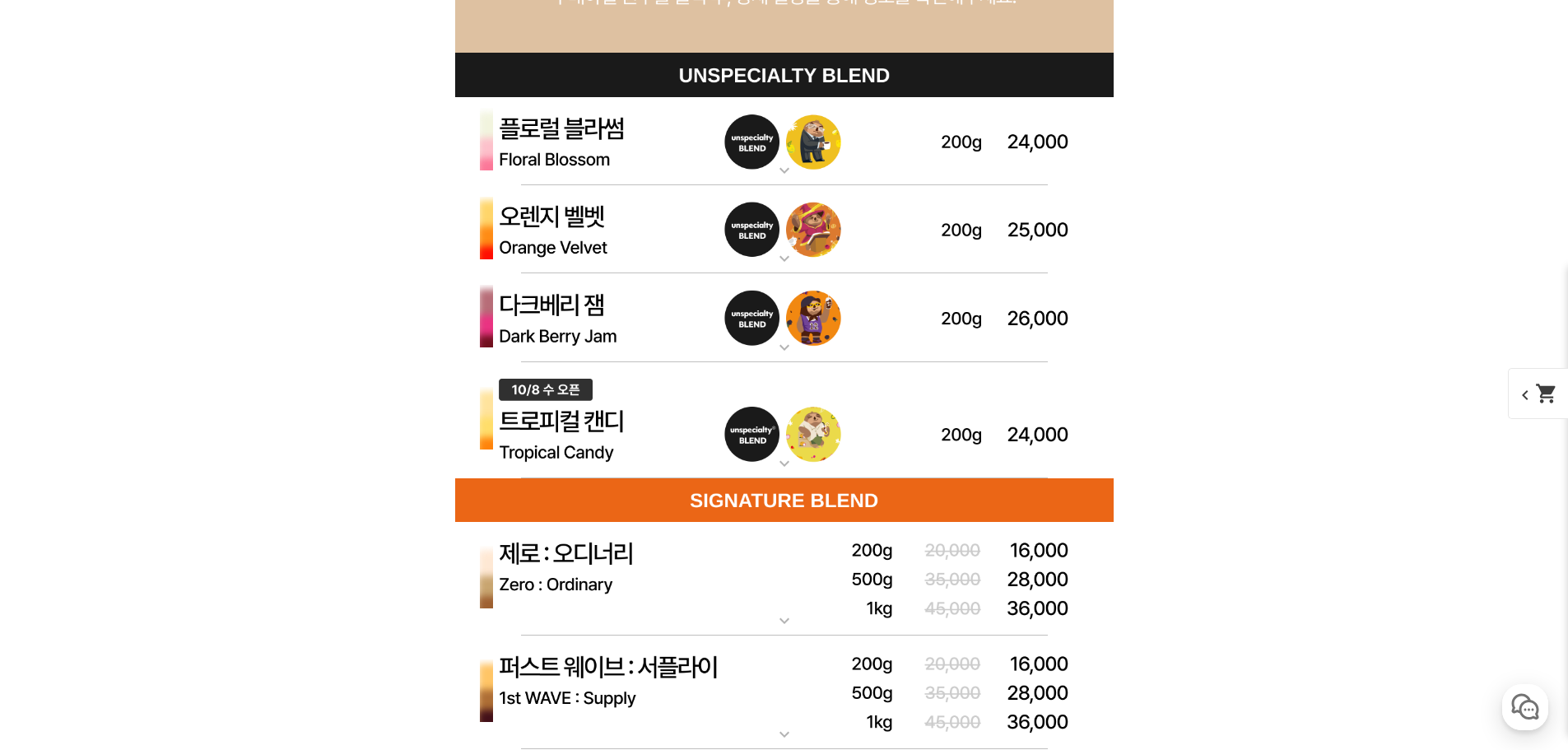
click at [801, 214] on img at bounding box center [784, 229] width 658 height 89
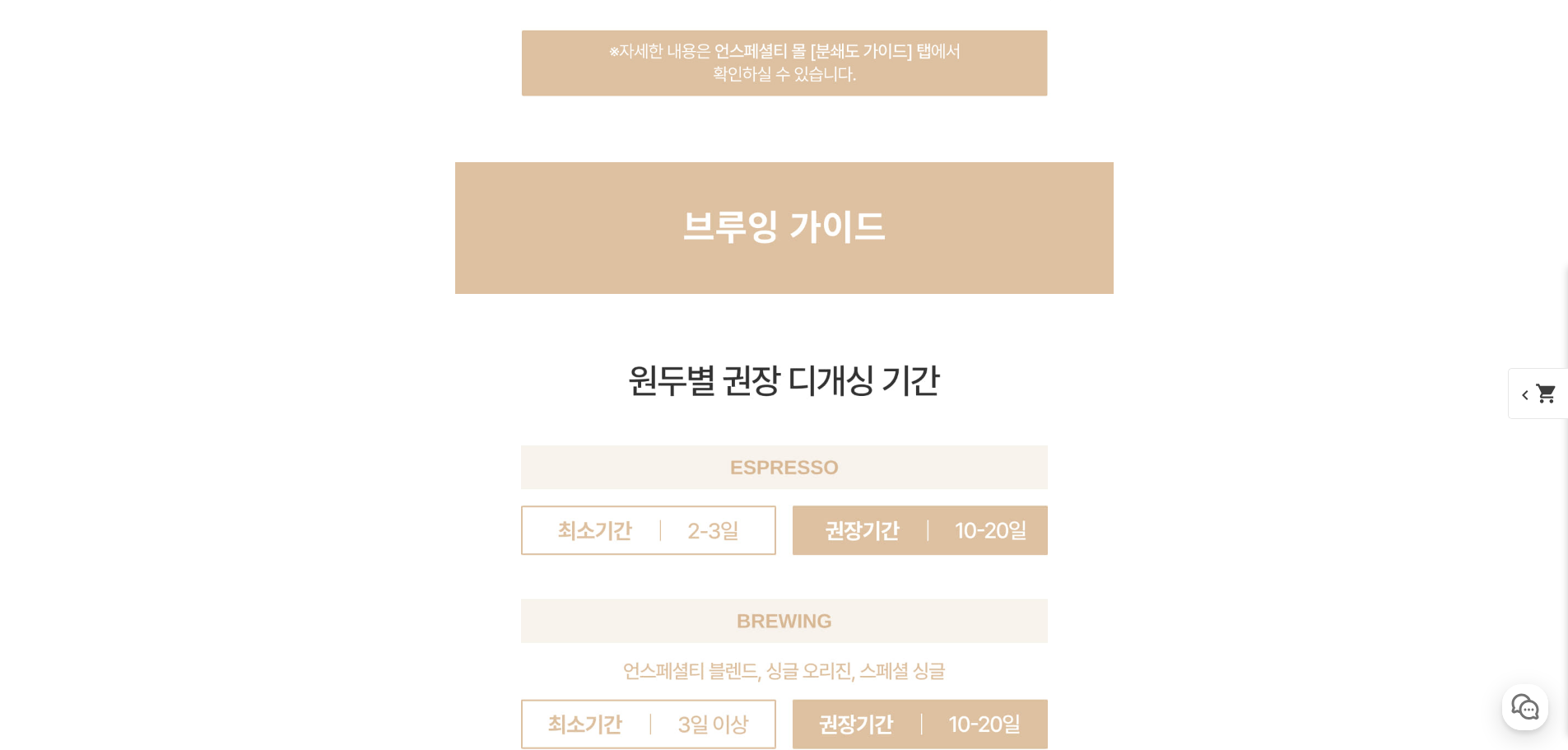
scroll to position [0, 0]
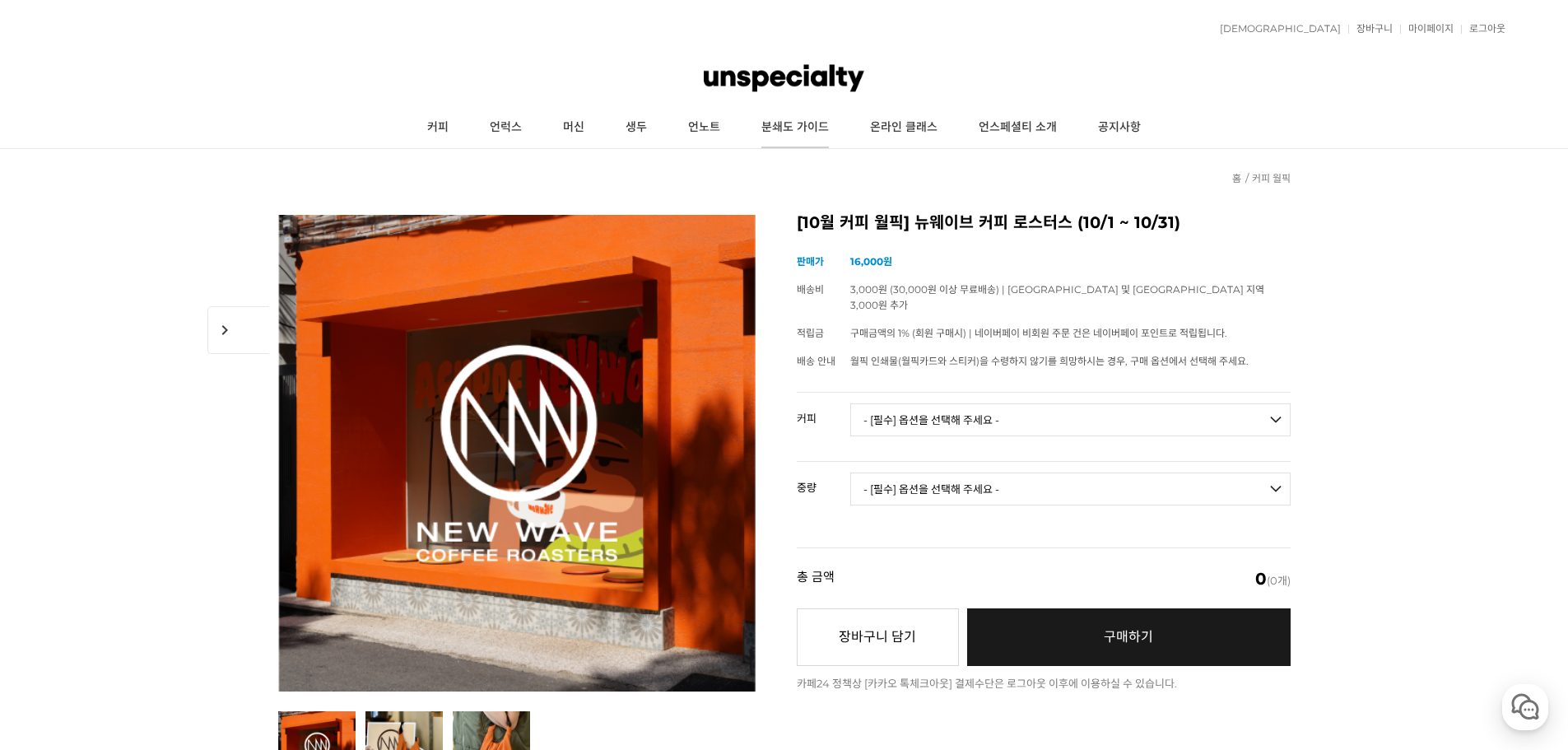
click at [797, 137] on link "분쇄도 가이드" at bounding box center [795, 128] width 109 height 41
